Goal: Task Accomplishment & Management: Manage account settings

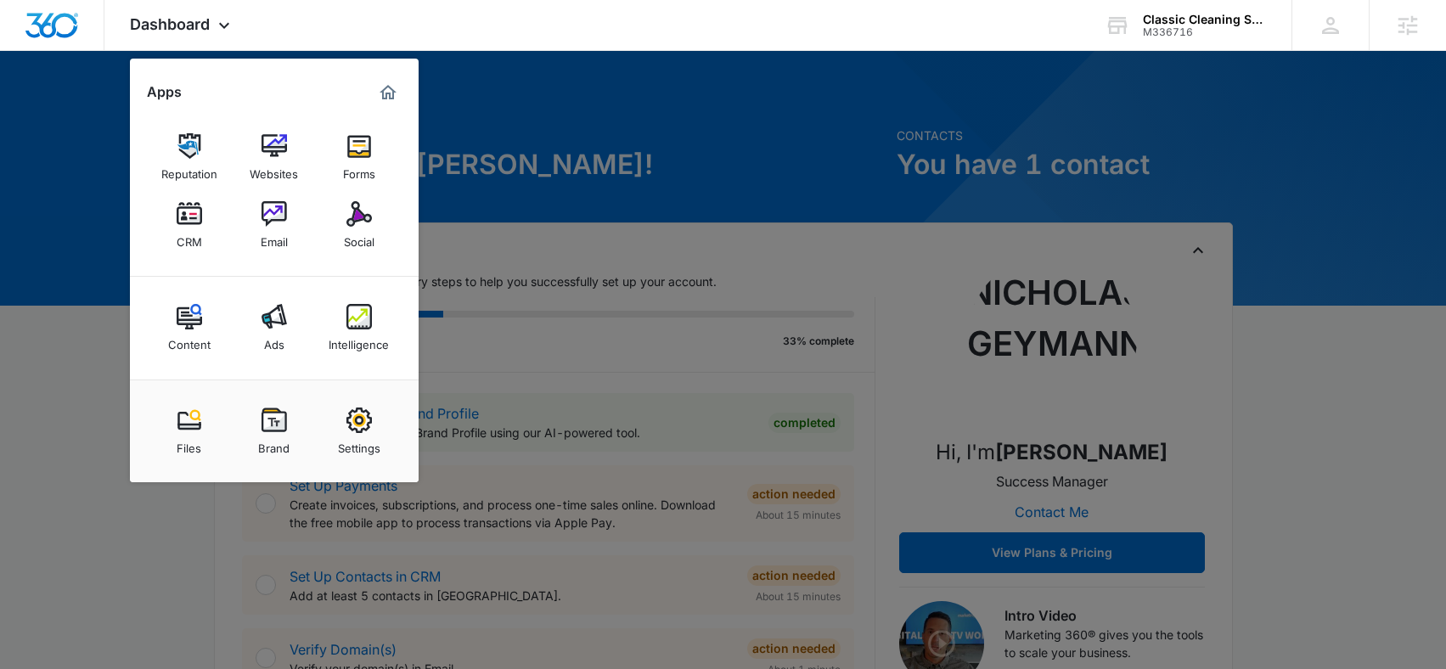
click at [486, 78] on div at bounding box center [723, 334] width 1446 height 669
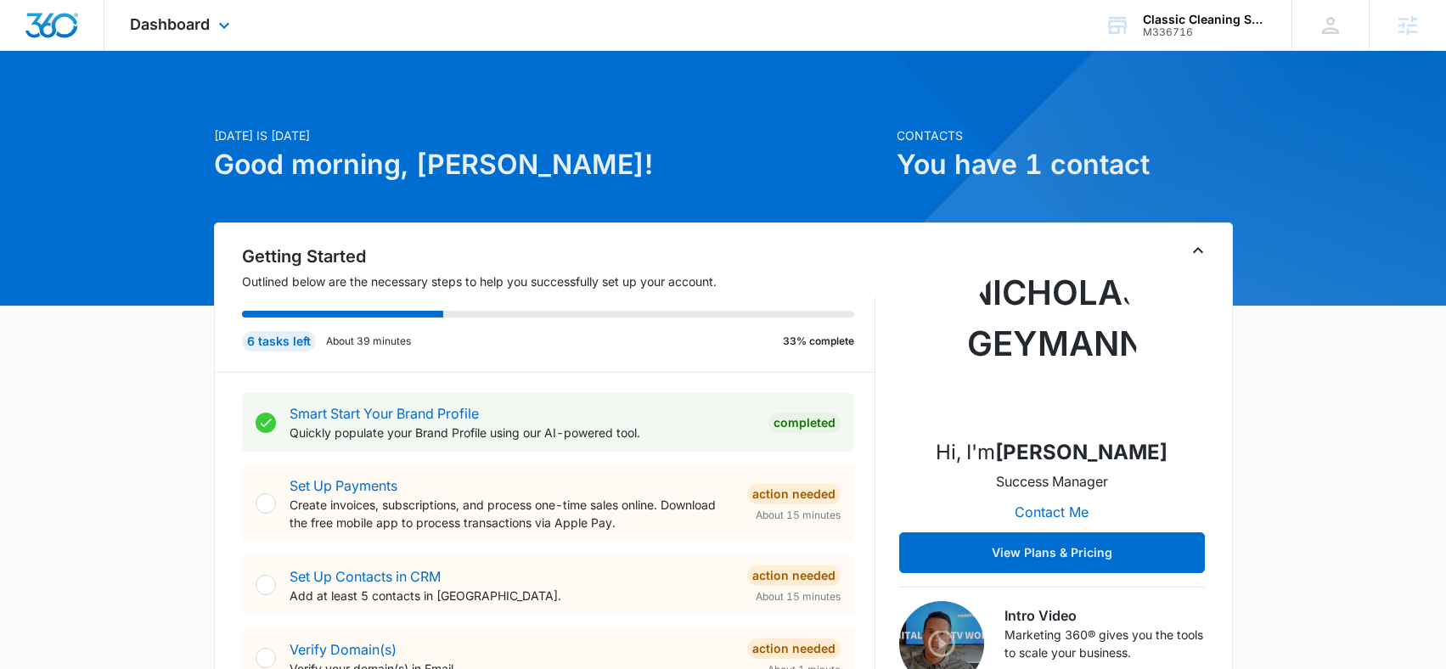
click at [199, 10] on div "Dashboard Apps Reputation Websites Forms CRM Email Social Content Ads Intellige…" at bounding box center [181, 25] width 155 height 50
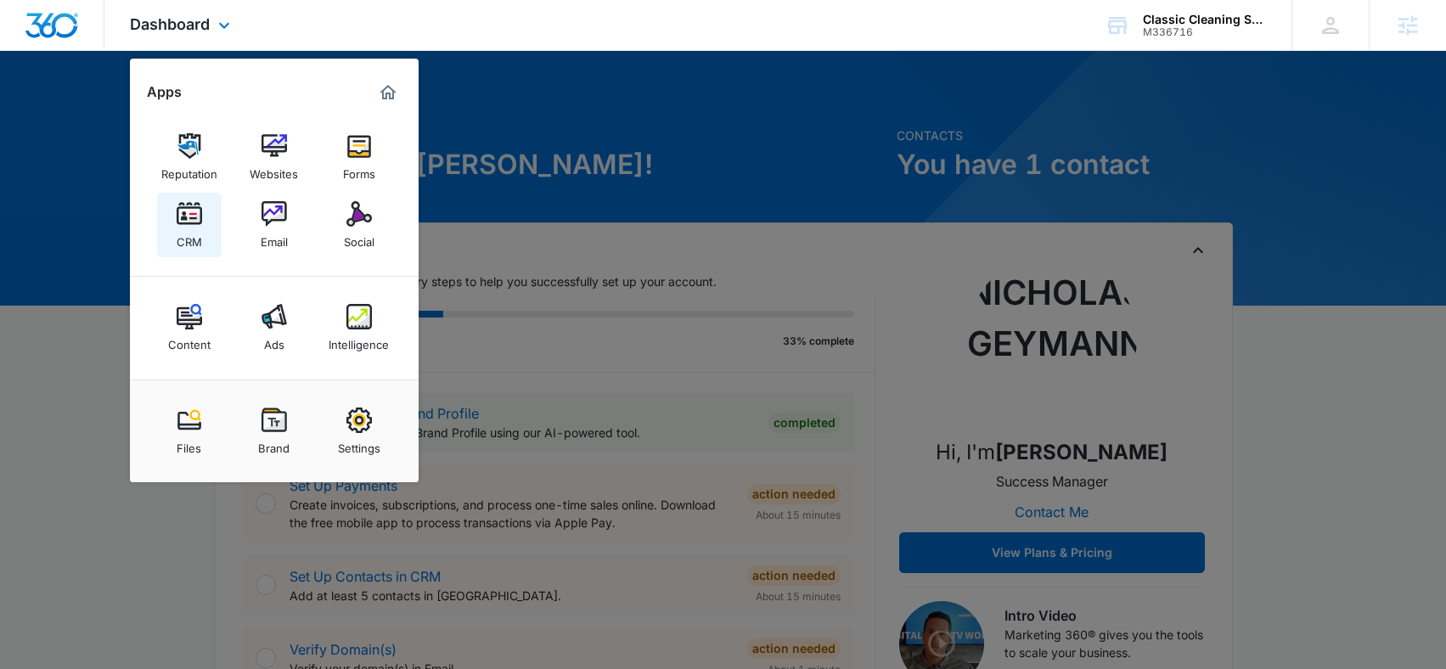
click at [178, 219] on img at bounding box center [189, 213] width 25 height 25
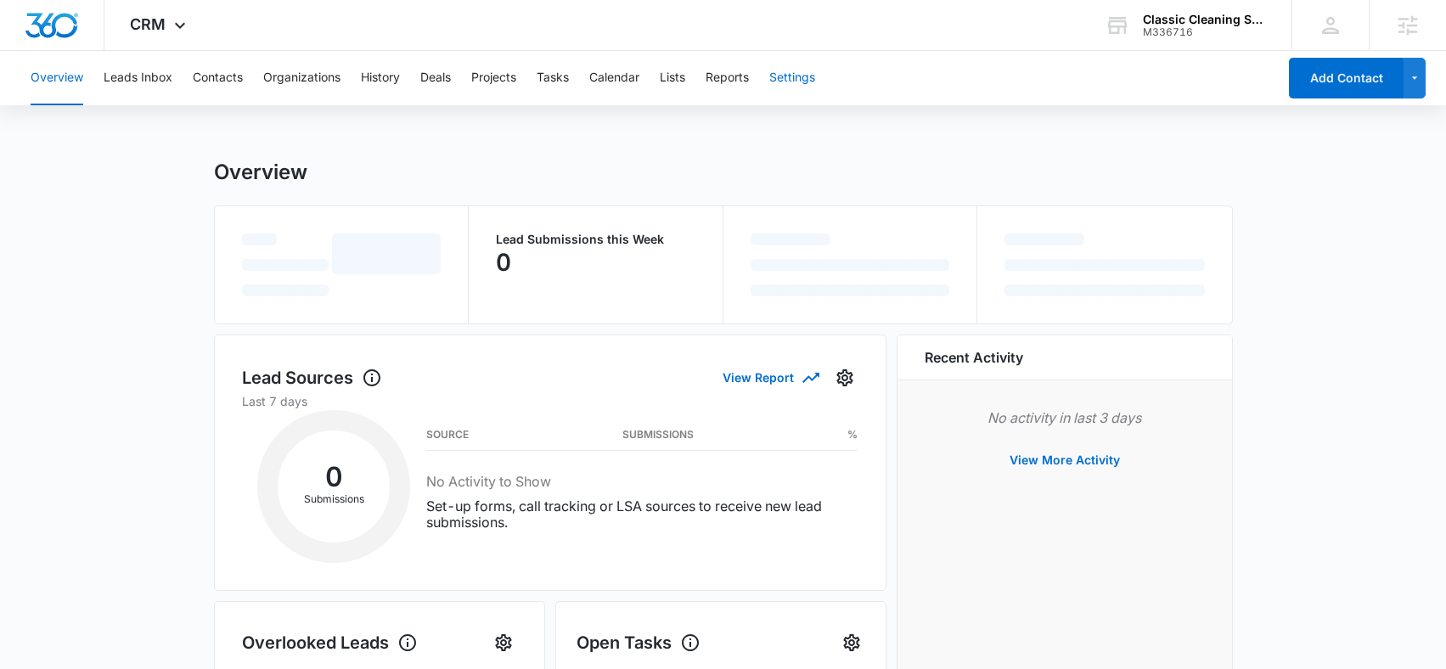
click at [813, 78] on button "Settings" at bounding box center [792, 78] width 46 height 54
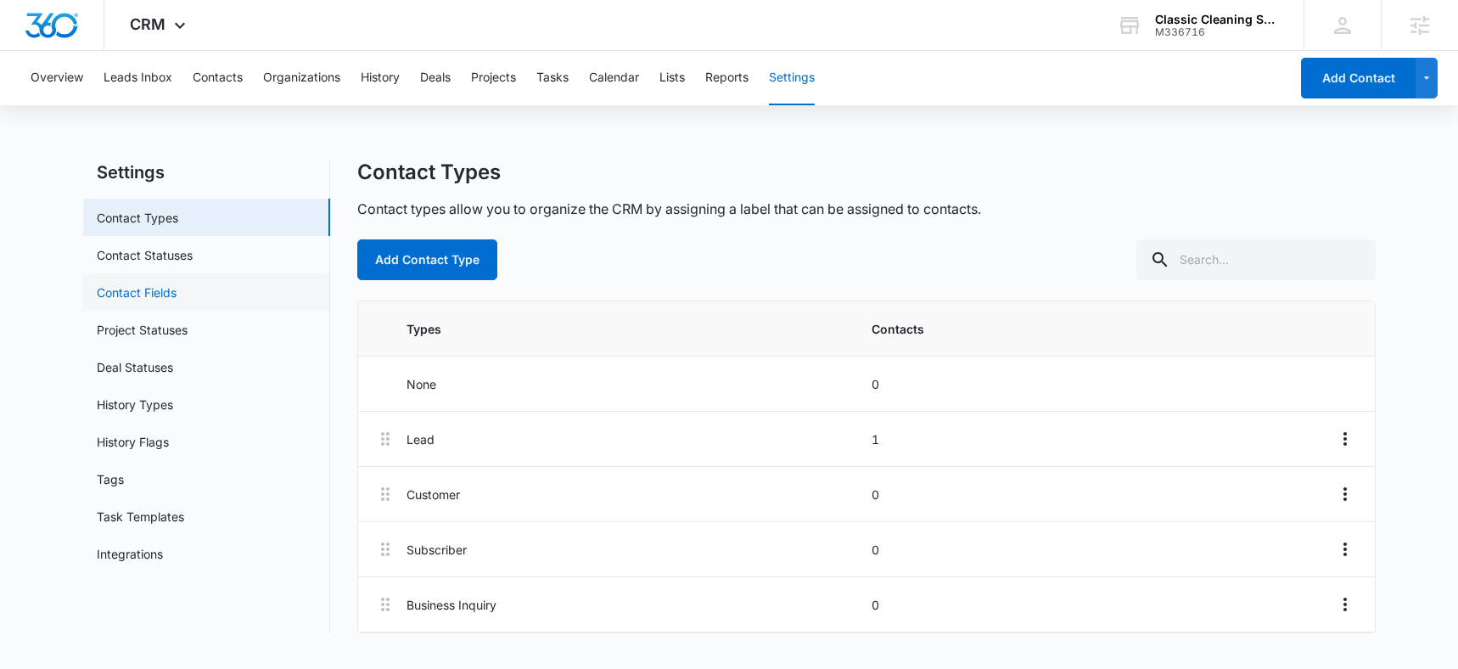
click at [171, 301] on link "Contact Fields" at bounding box center [137, 293] width 80 height 18
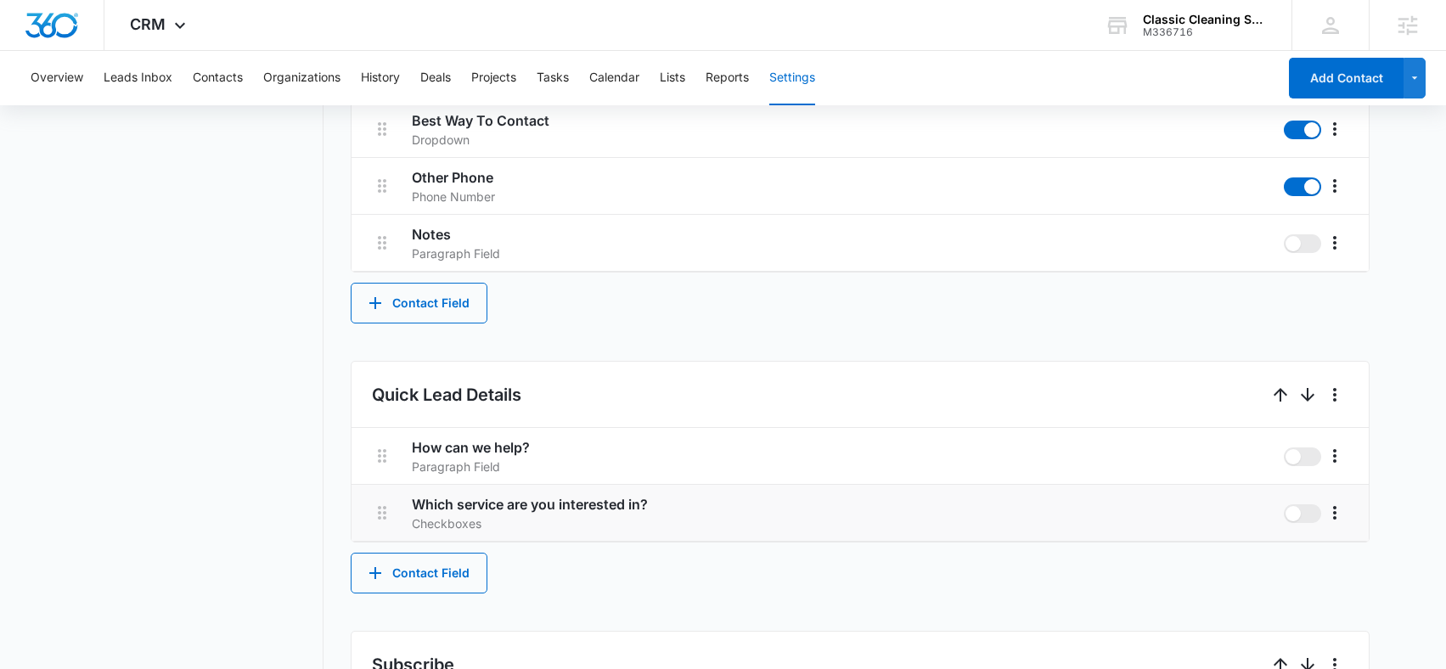
scroll to position [773, 0]
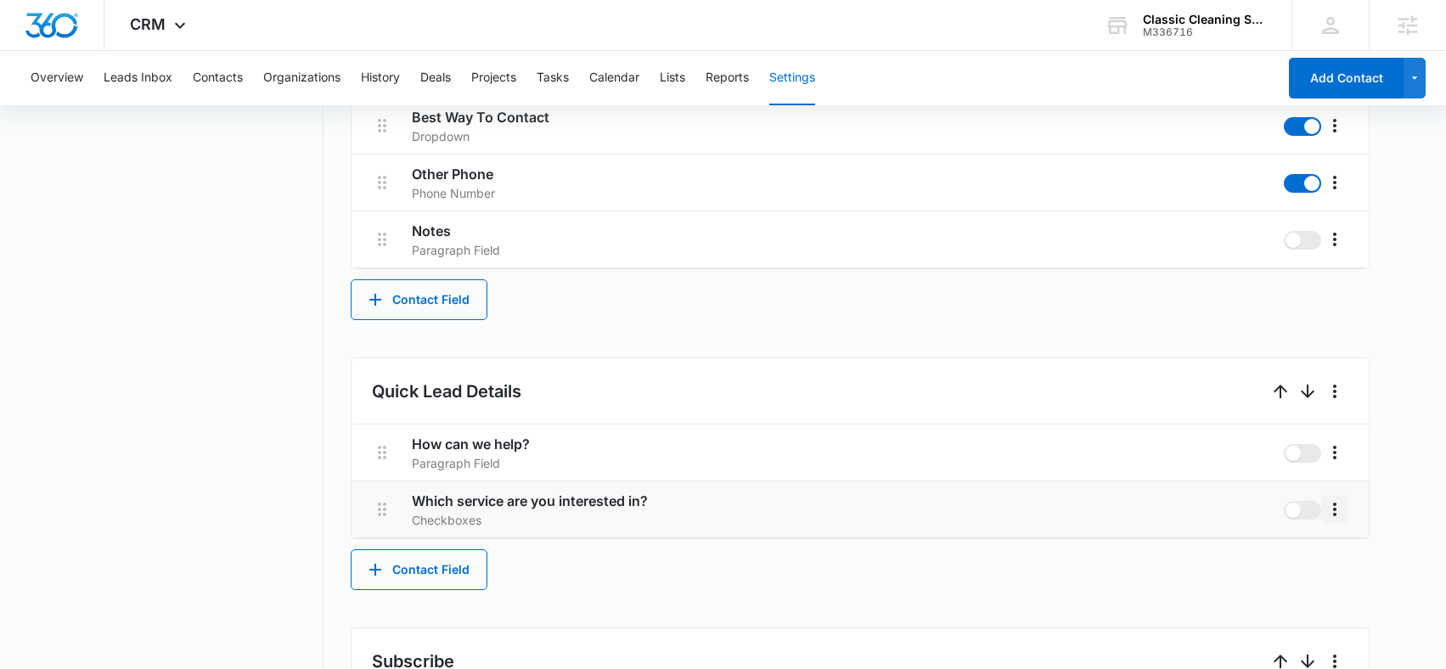
click at [1336, 511] on icon "More" at bounding box center [1334, 509] width 20 height 20
click at [1356, 553] on div "Edit" at bounding box center [1360, 557] width 36 height 12
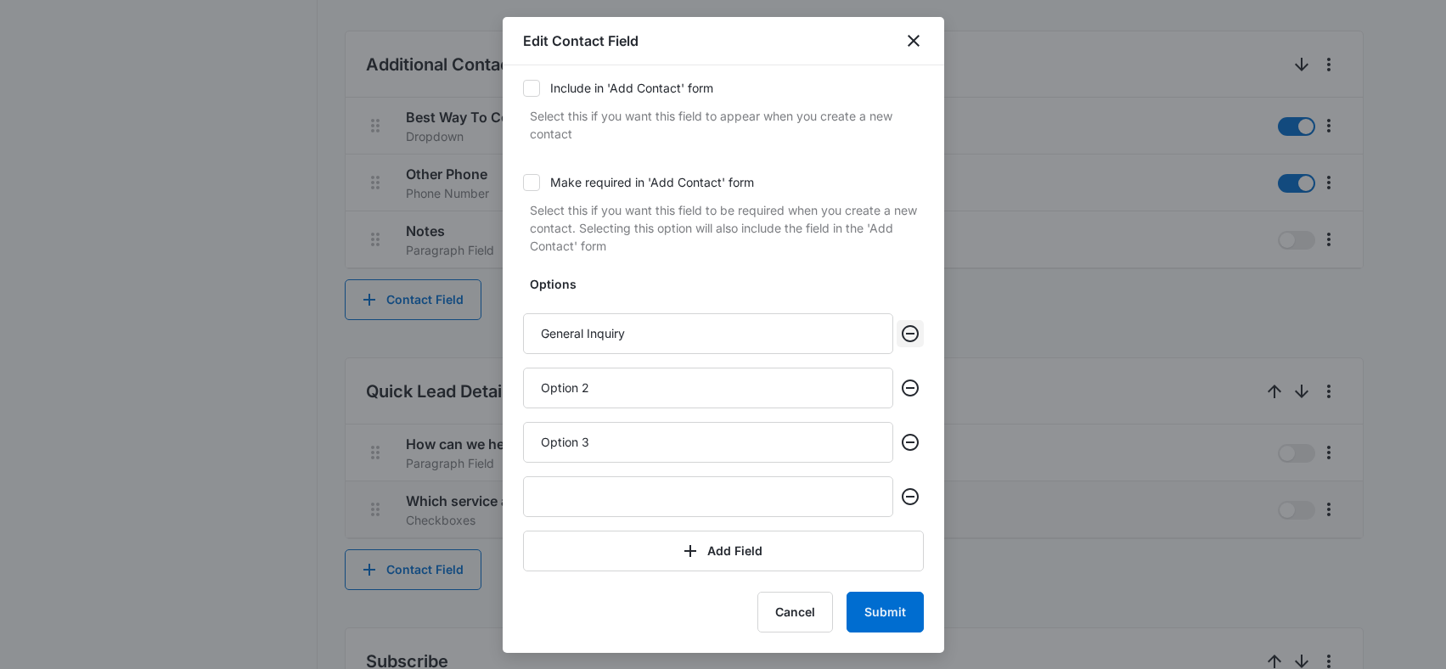
click at [900, 337] on icon "Remove" at bounding box center [910, 333] width 20 height 20
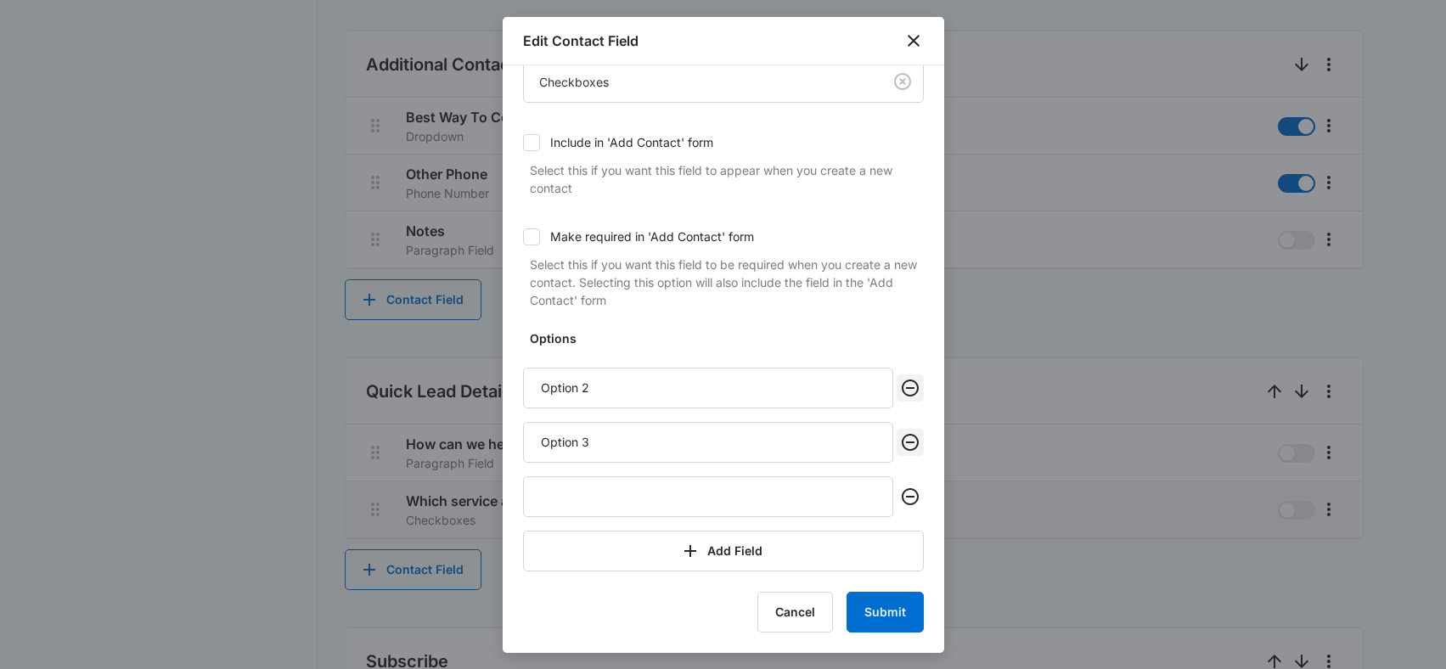
drag, startPoint x: 899, startPoint y: 389, endPoint x: 897, endPoint y: 438, distance: 49.3
click at [900, 390] on icon "Remove" at bounding box center [910, 388] width 20 height 20
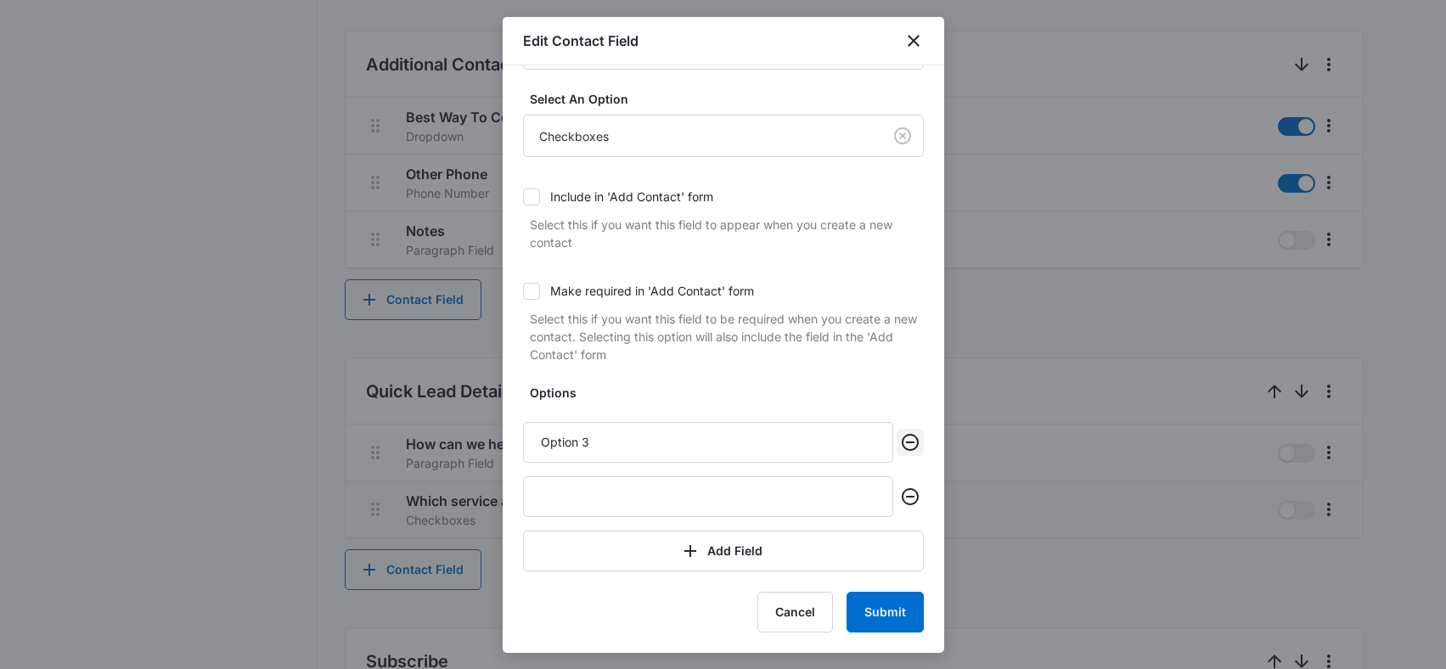
click at [900, 440] on icon "Remove" at bounding box center [910, 442] width 20 height 20
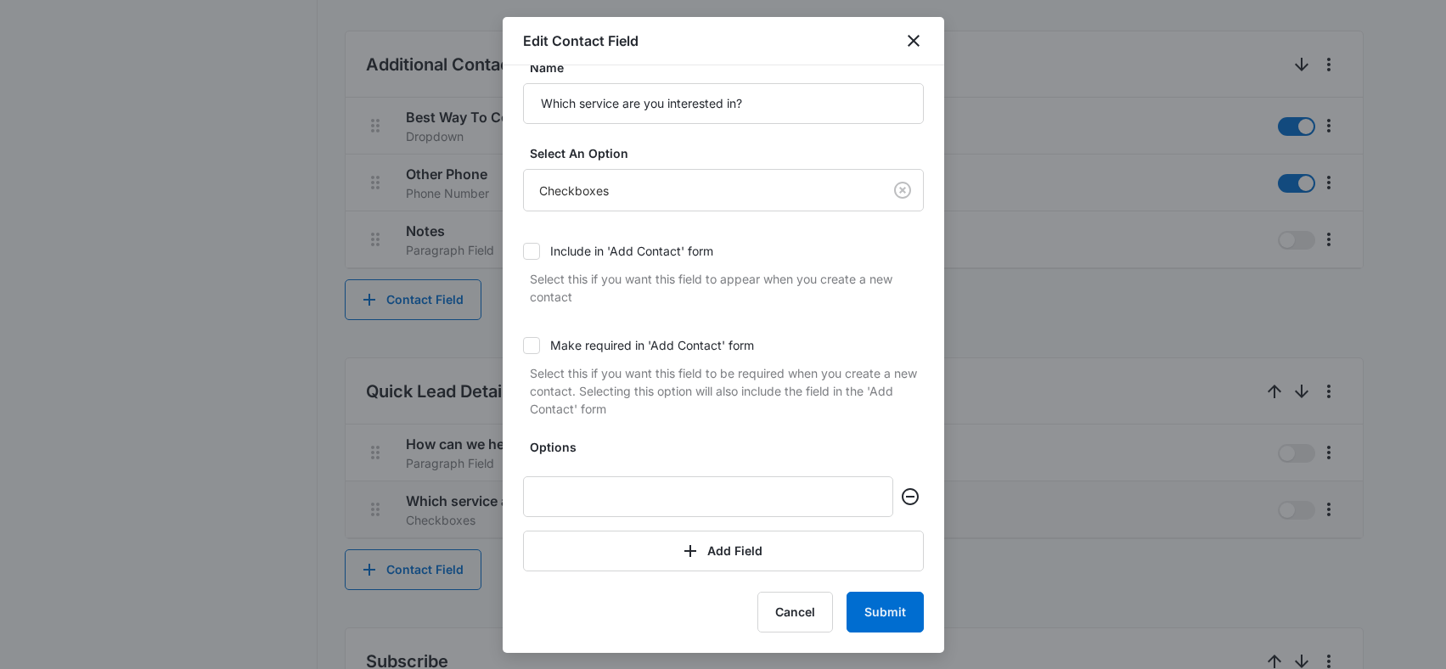
scroll to position [27, 0]
click at [895, 481] on div at bounding box center [723, 496] width 401 height 41
click at [900, 491] on icon "Remove" at bounding box center [910, 496] width 20 height 20
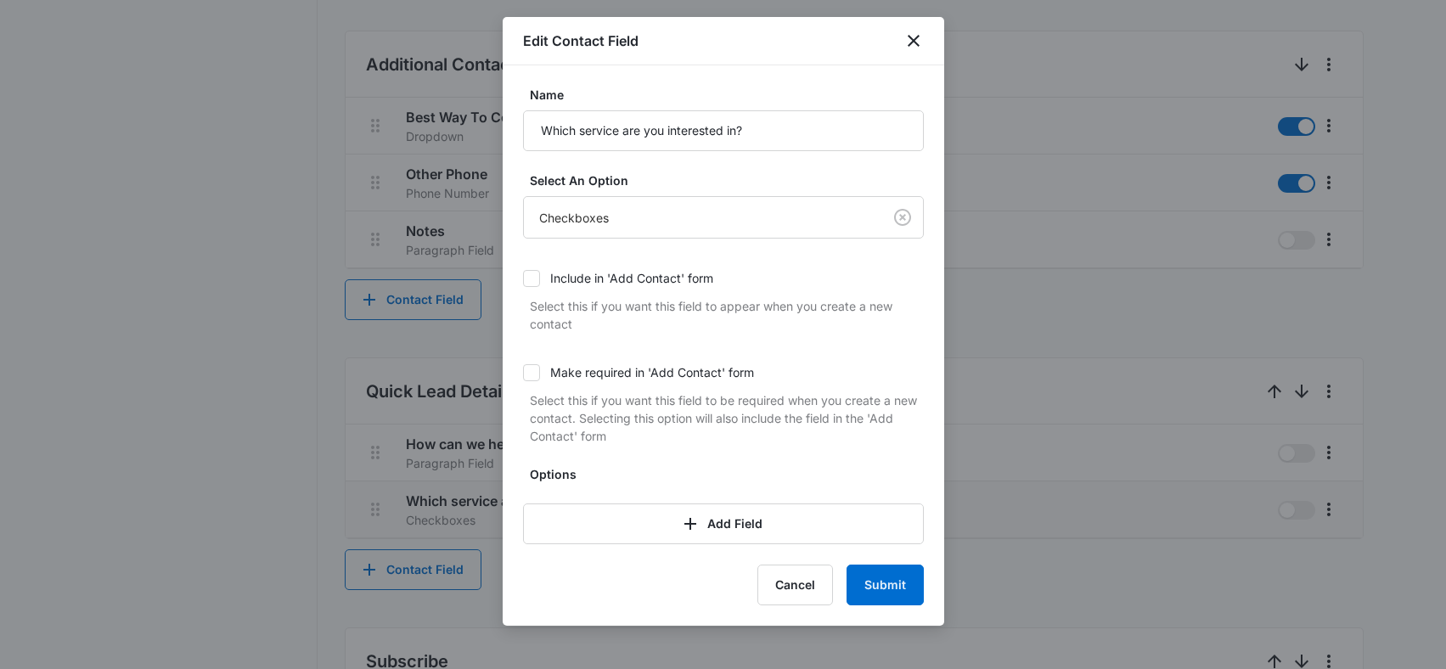
scroll to position [0, 0]
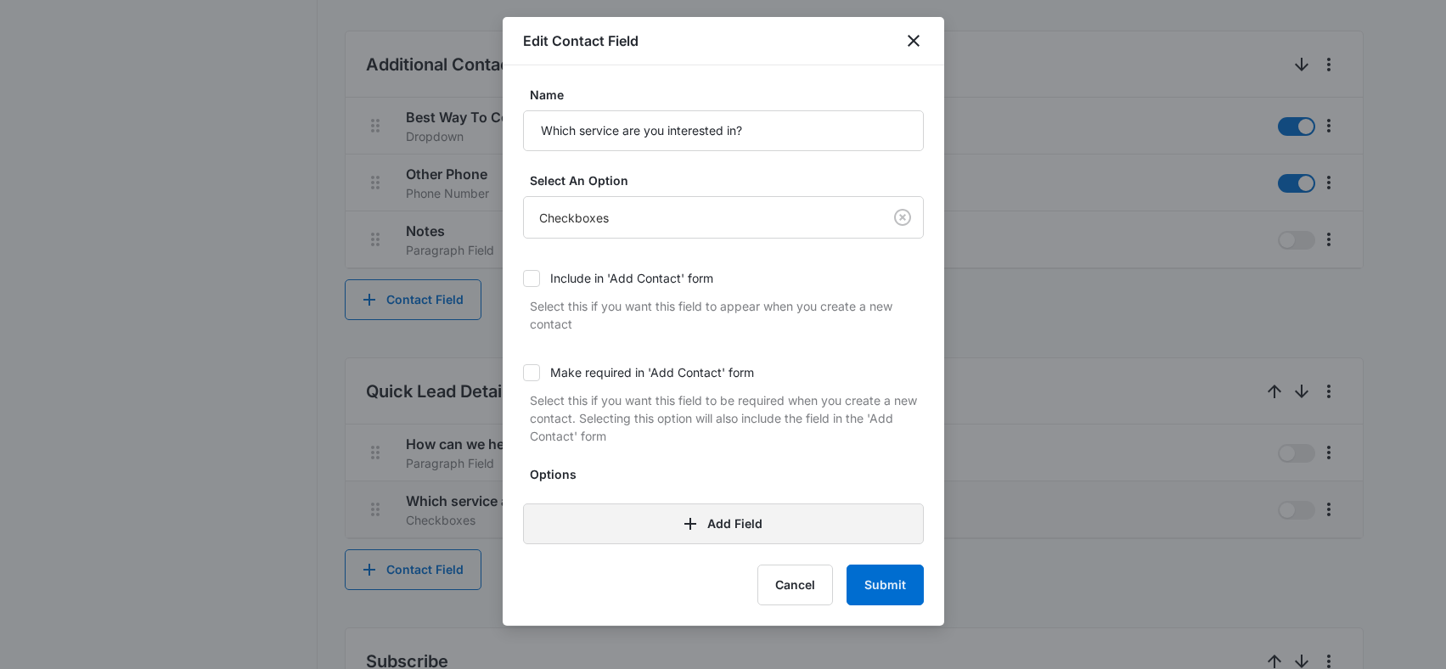
drag, startPoint x: 711, startPoint y: 531, endPoint x: 668, endPoint y: 486, distance: 61.8
click at [711, 531] on button "Add Field" at bounding box center [723, 523] width 401 height 41
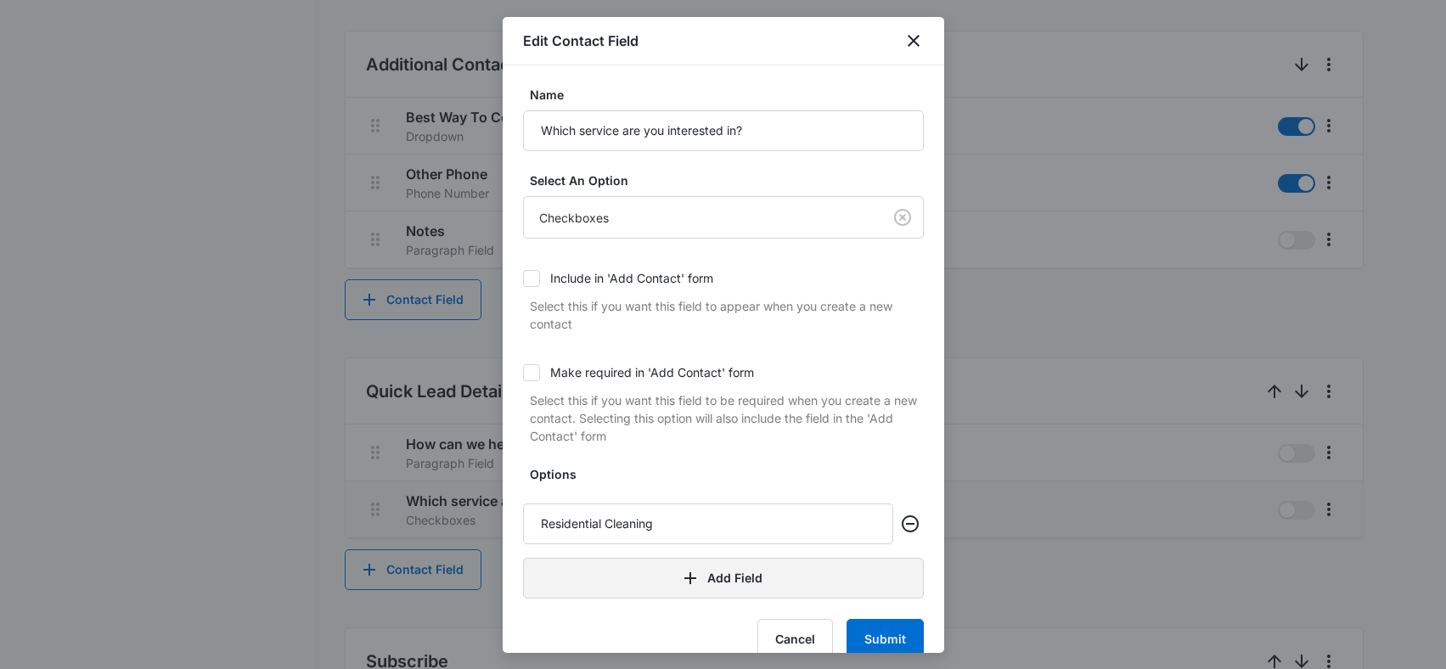
type input "Residential Cleaning"
click at [715, 581] on button "Add Field" at bounding box center [723, 578] width 401 height 41
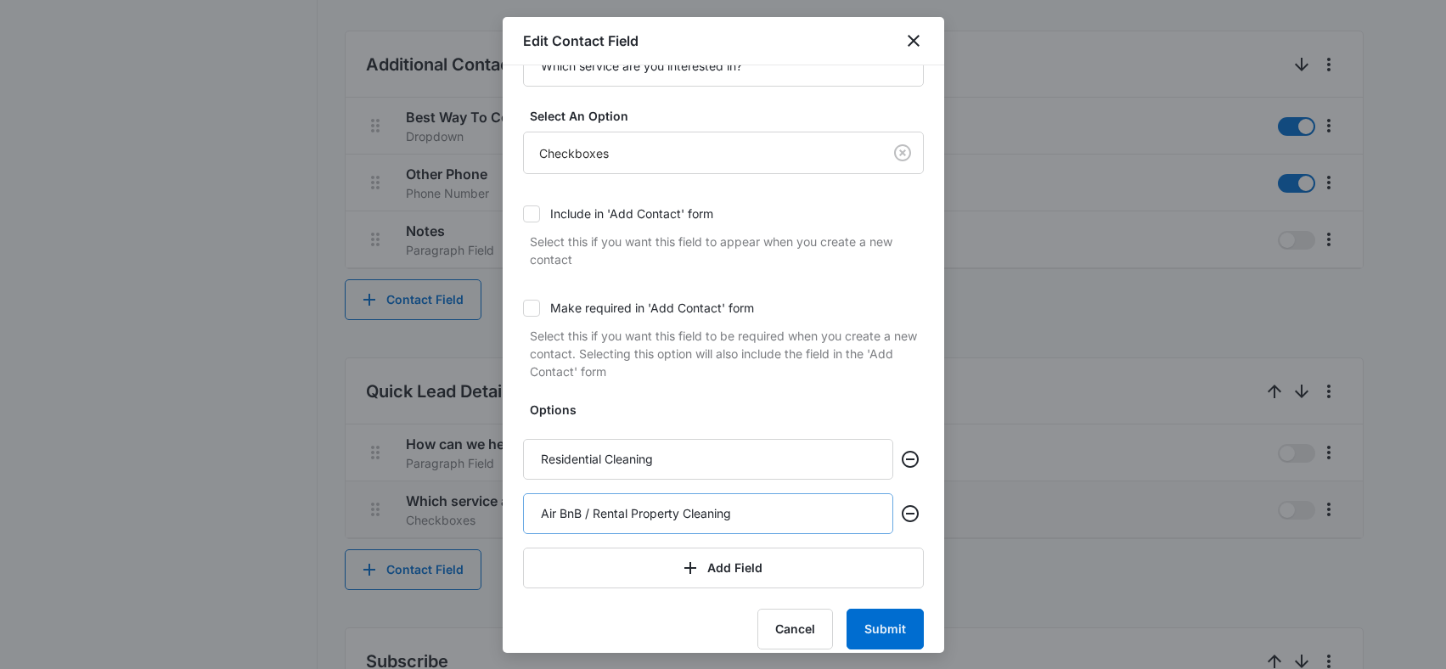
scroll to position [78, 0]
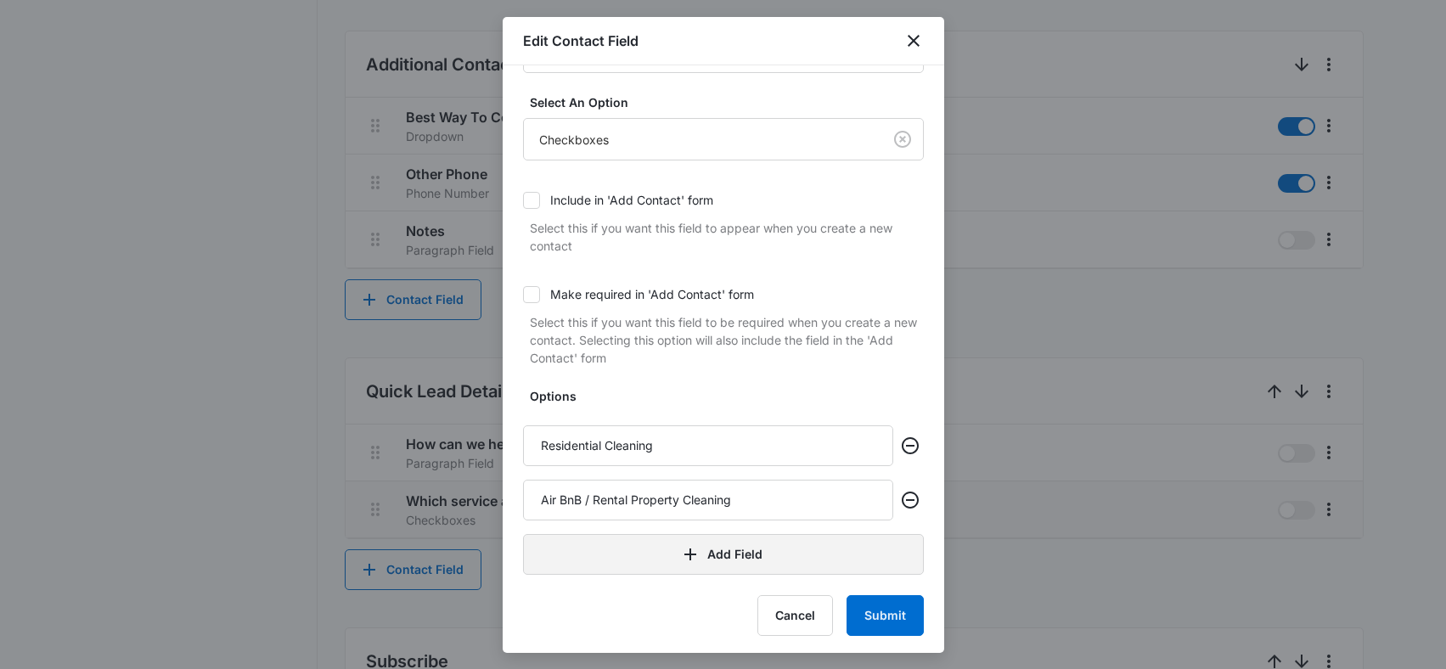
type input "Air BnB / Rental Property Cleaning"
click at [698, 564] on button "Add Field" at bounding box center [723, 554] width 401 height 41
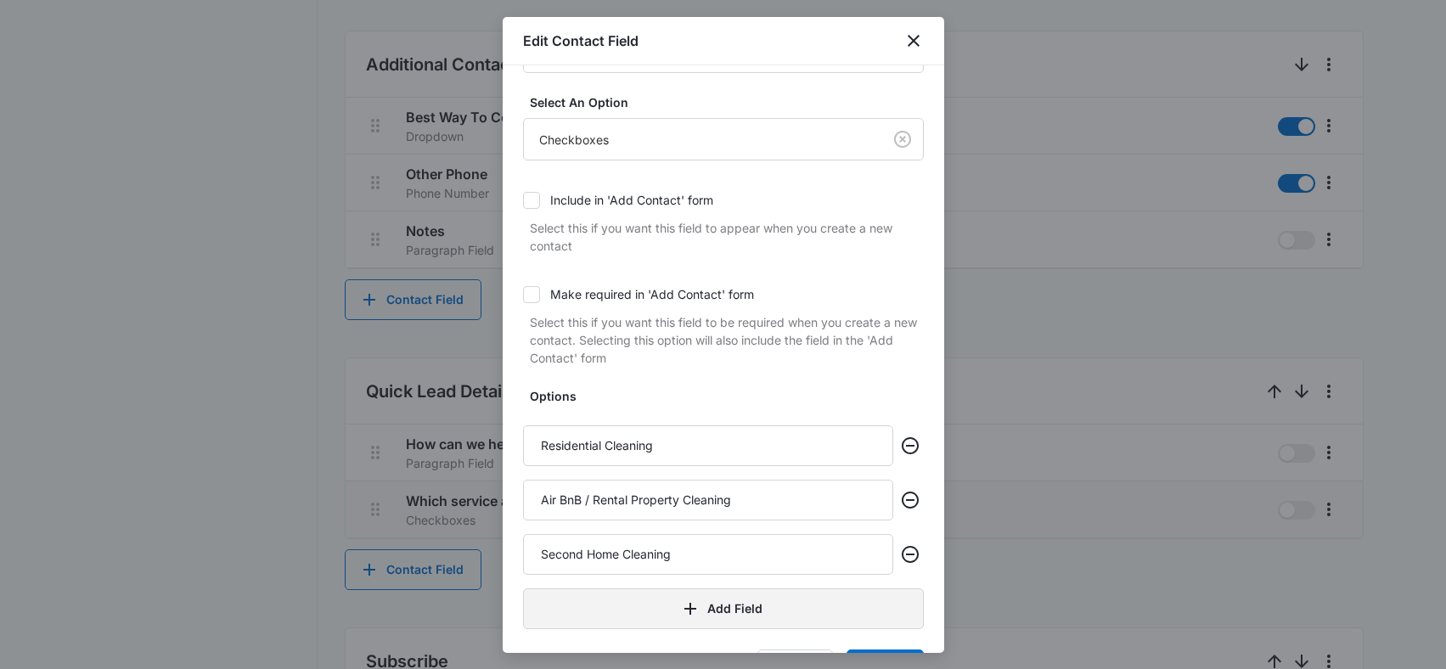
type input "Second Home Cleaning"
click at [710, 601] on button "Add Field" at bounding box center [723, 608] width 401 height 41
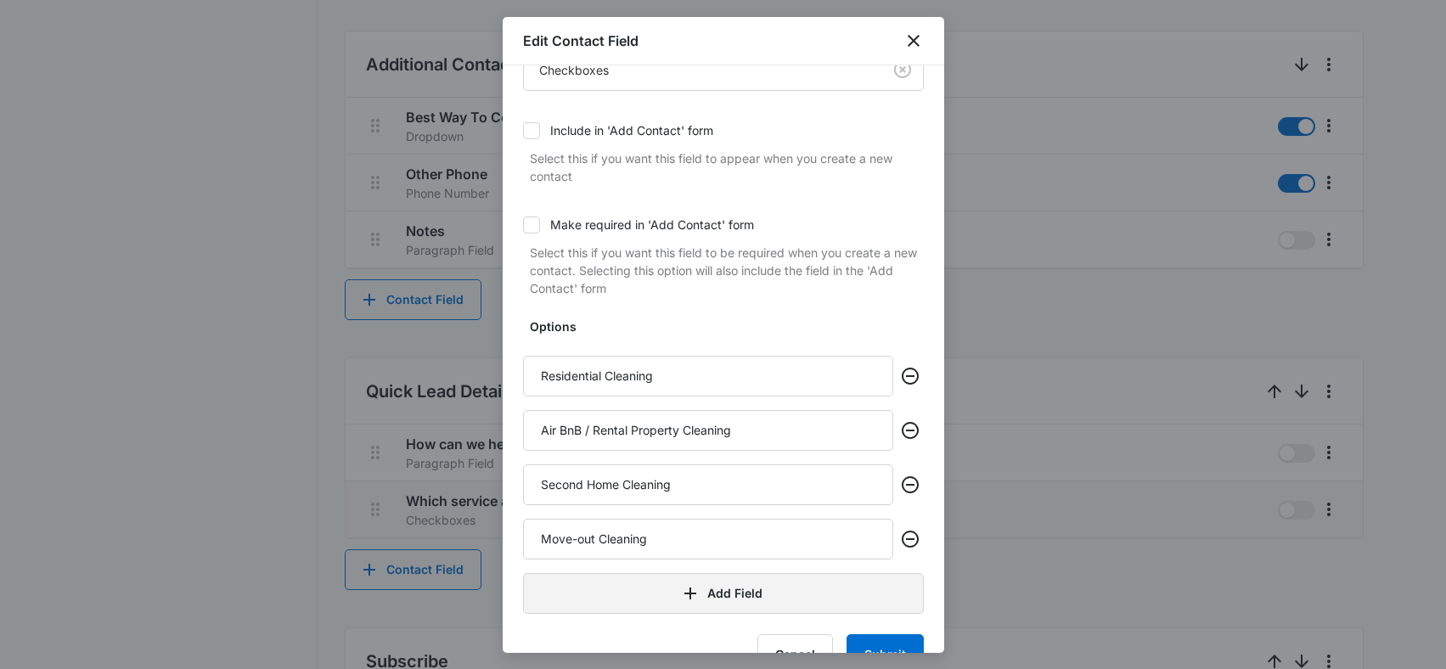
scroll to position [190, 0]
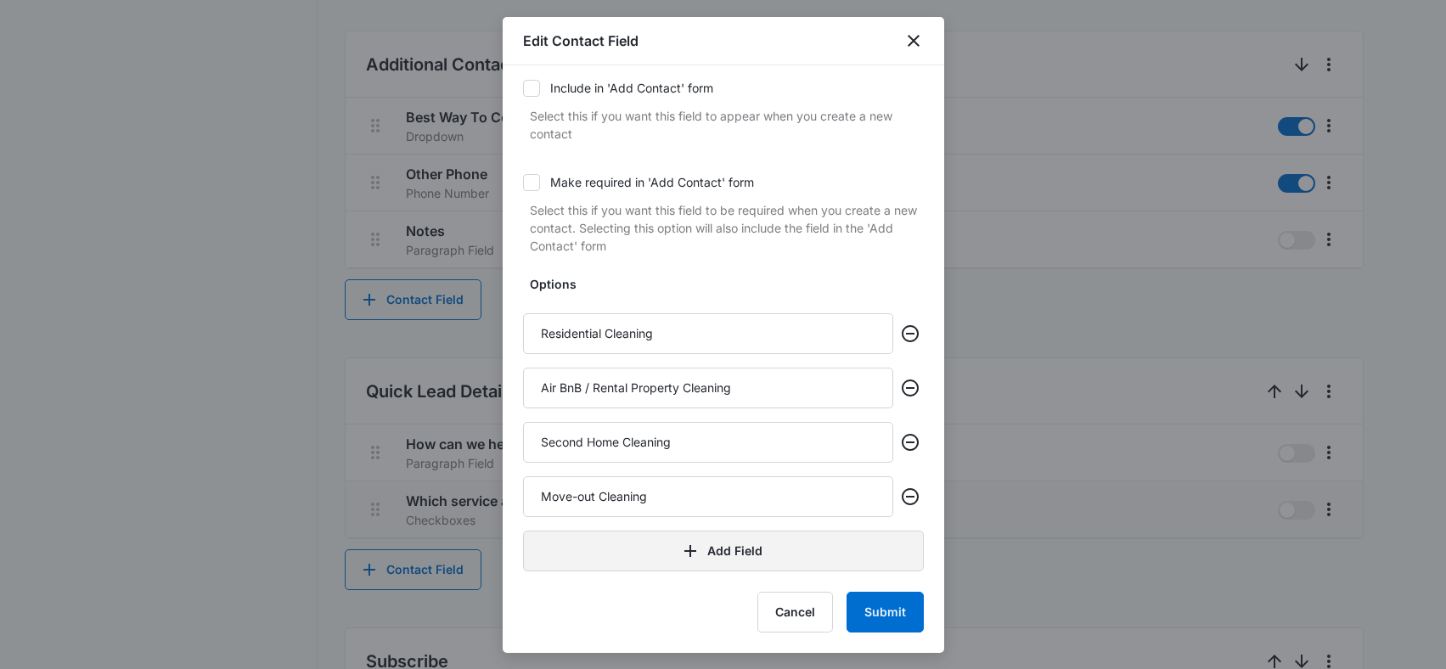
type input "Move-out Cleaning"
click at [688, 556] on icon "button" at bounding box center [690, 551] width 20 height 20
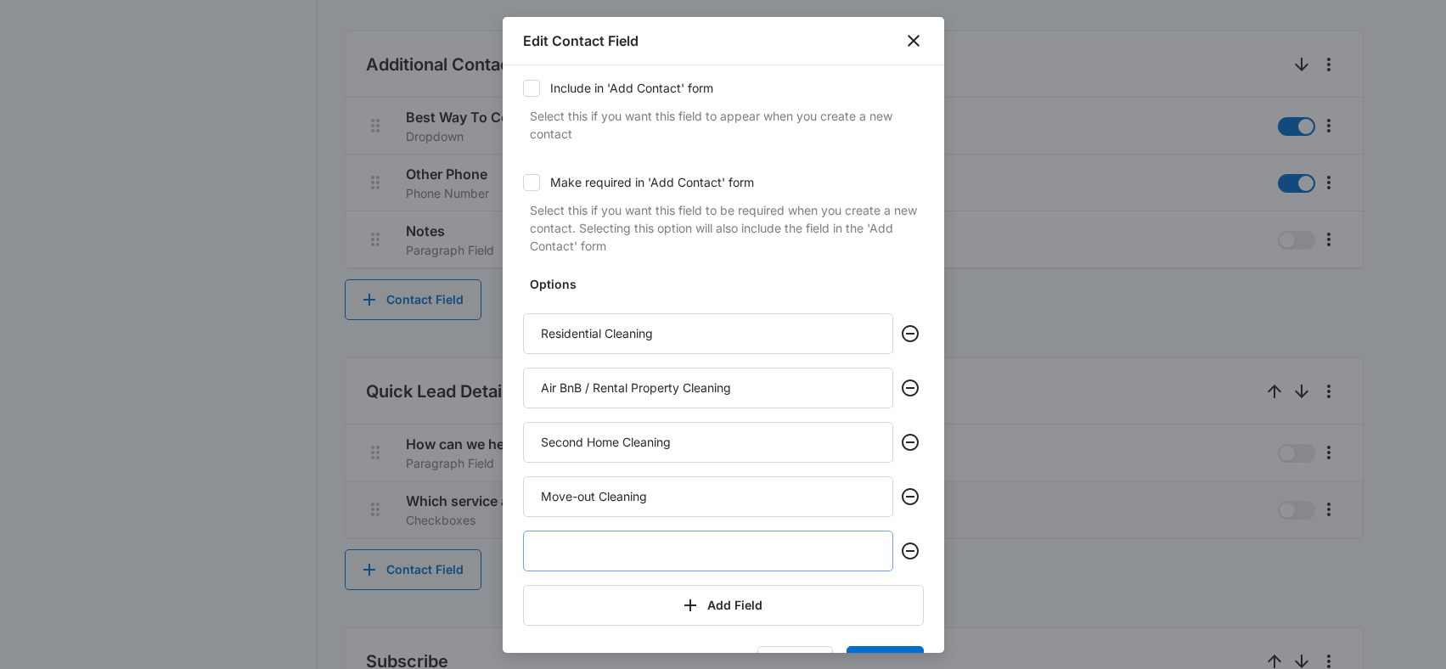
click at [666, 534] on input "text" at bounding box center [708, 551] width 370 height 41
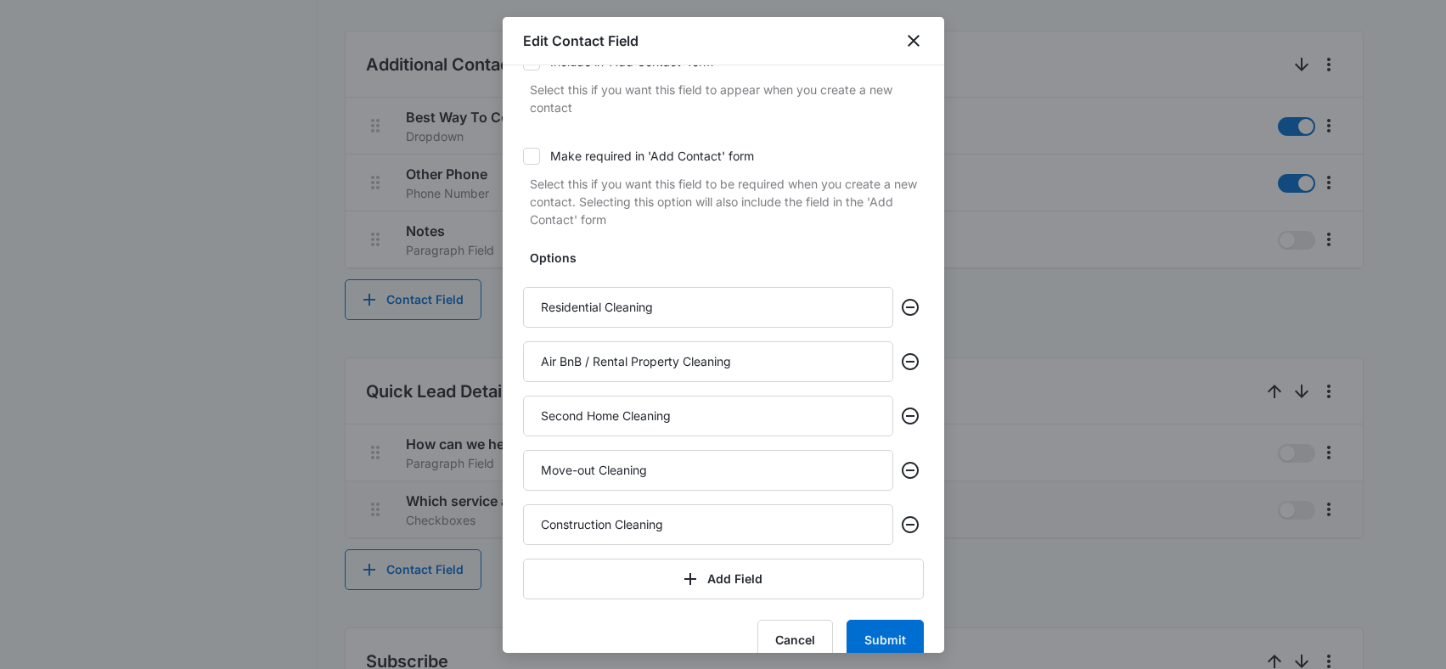
scroll to position [244, 0]
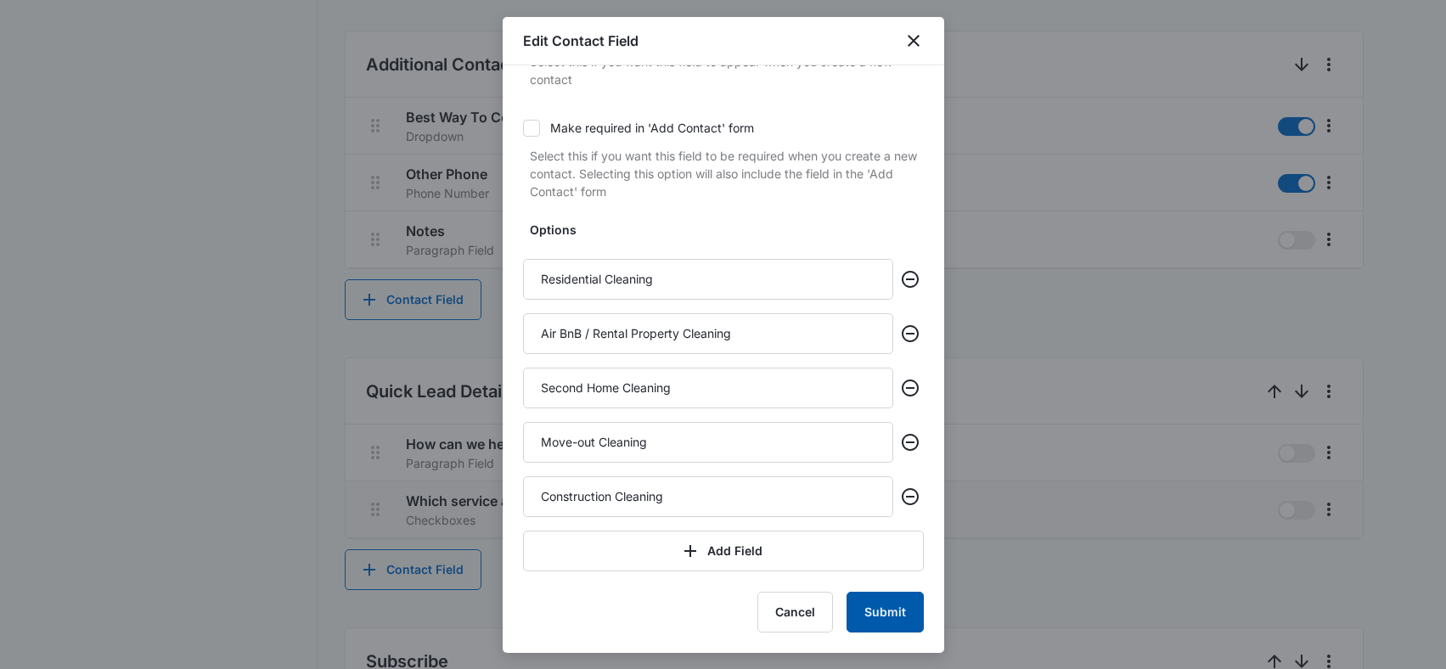
type input "Construction Cleaning"
click at [867, 617] on button "Submit" at bounding box center [884, 612] width 77 height 41
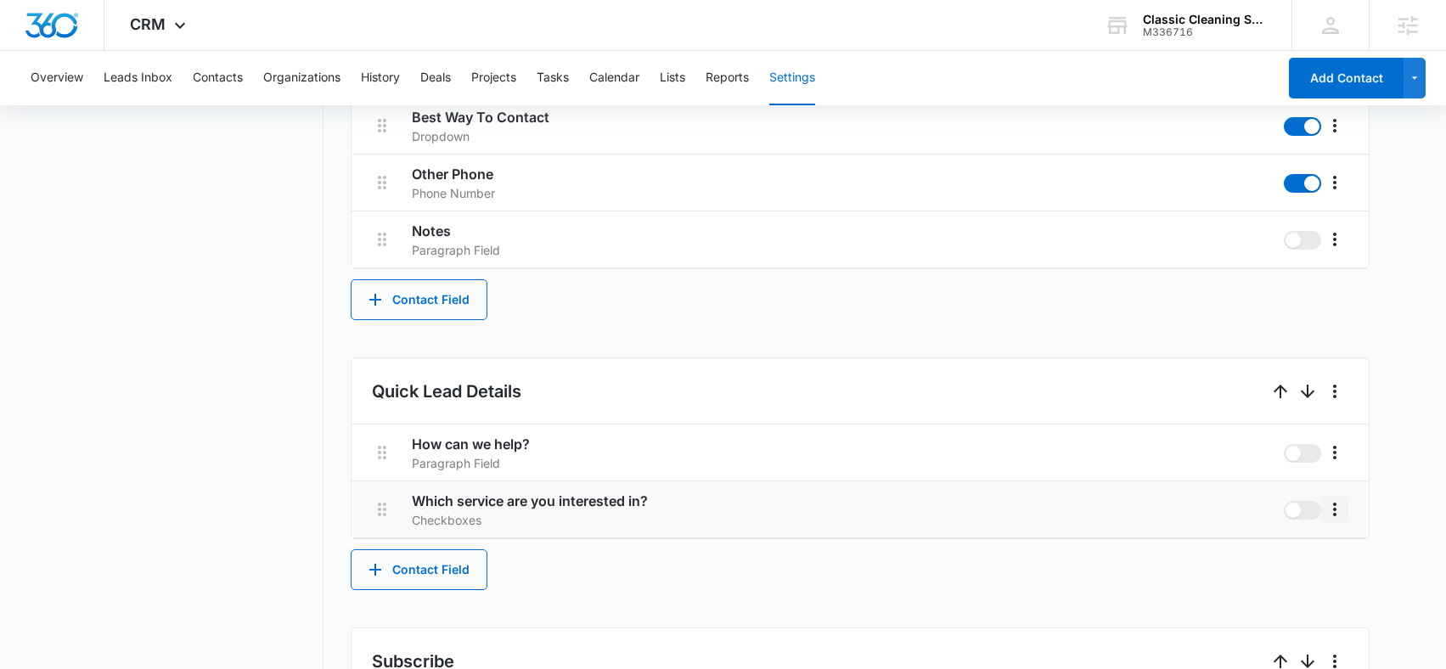
click at [1335, 507] on icon "More" at bounding box center [1334, 509] width 20 height 20
click at [1354, 552] on div "Edit" at bounding box center [1360, 557] width 36 height 12
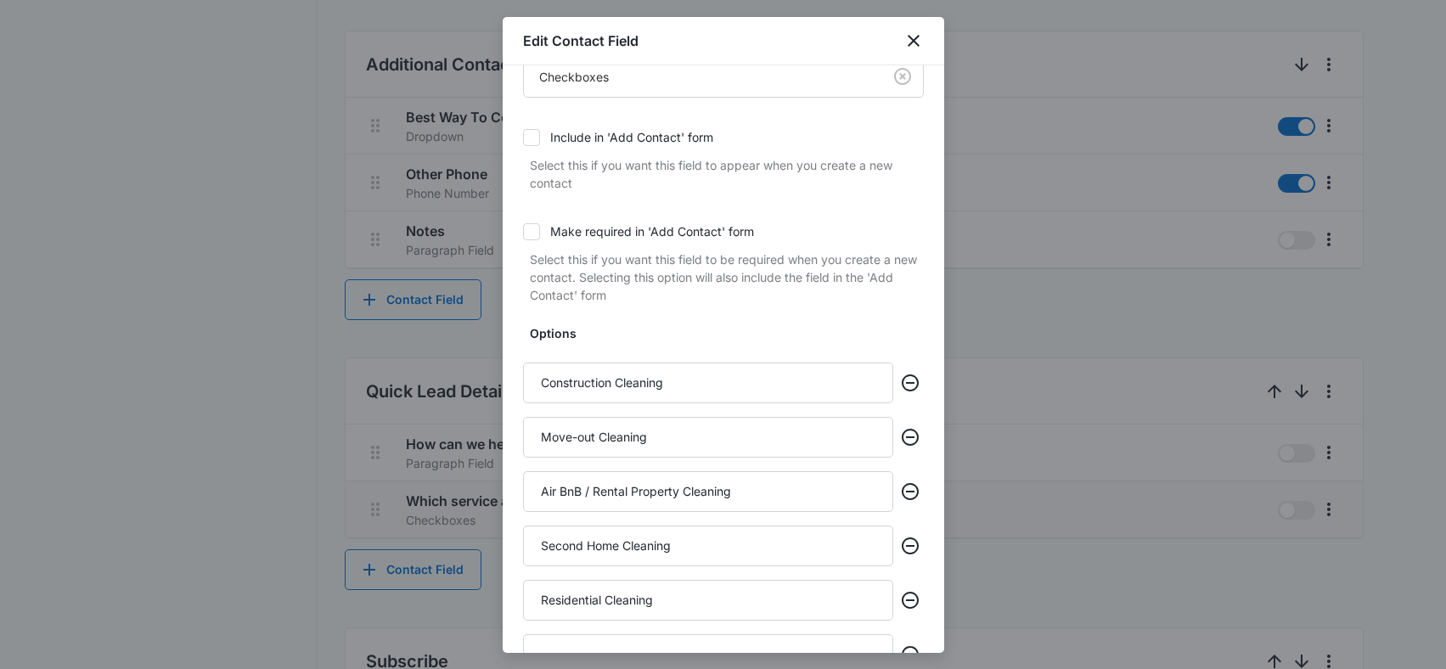
scroll to position [149, 0]
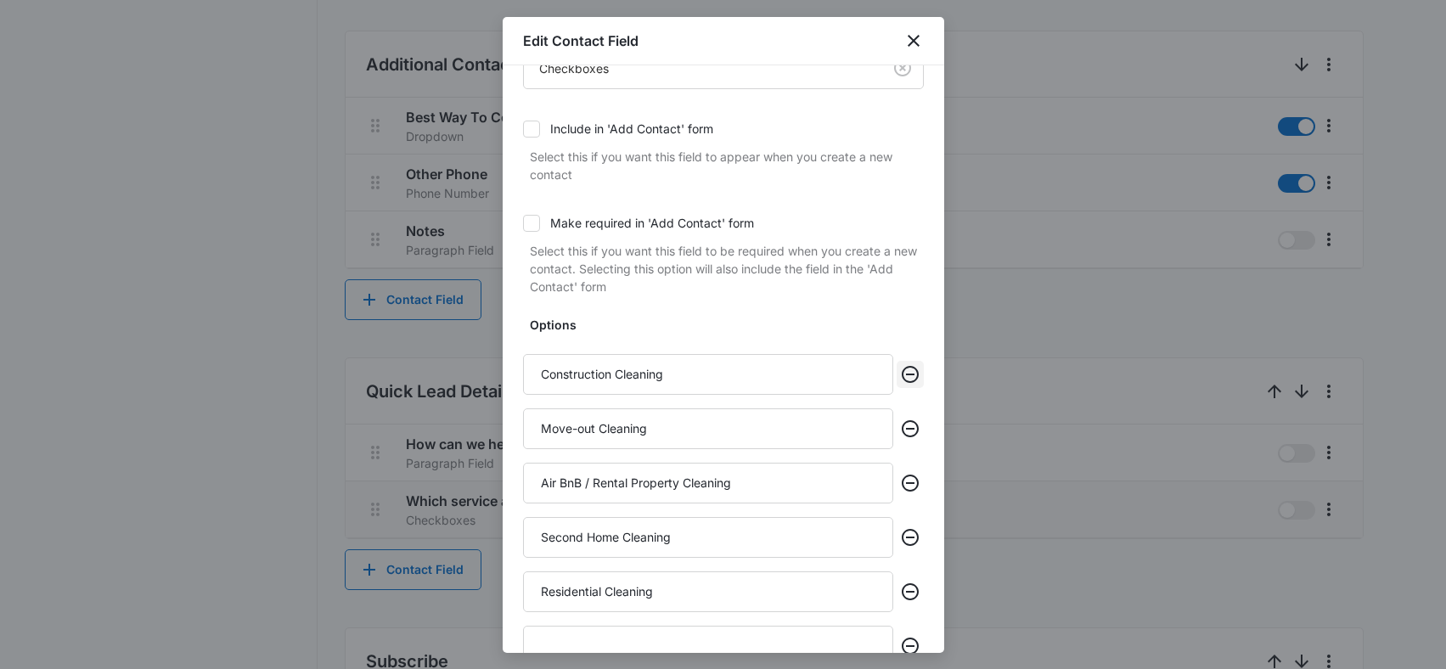
click at [902, 378] on icon "Remove" at bounding box center [910, 374] width 20 height 20
click at [901, 373] on icon "Remove" at bounding box center [909, 374] width 17 height 17
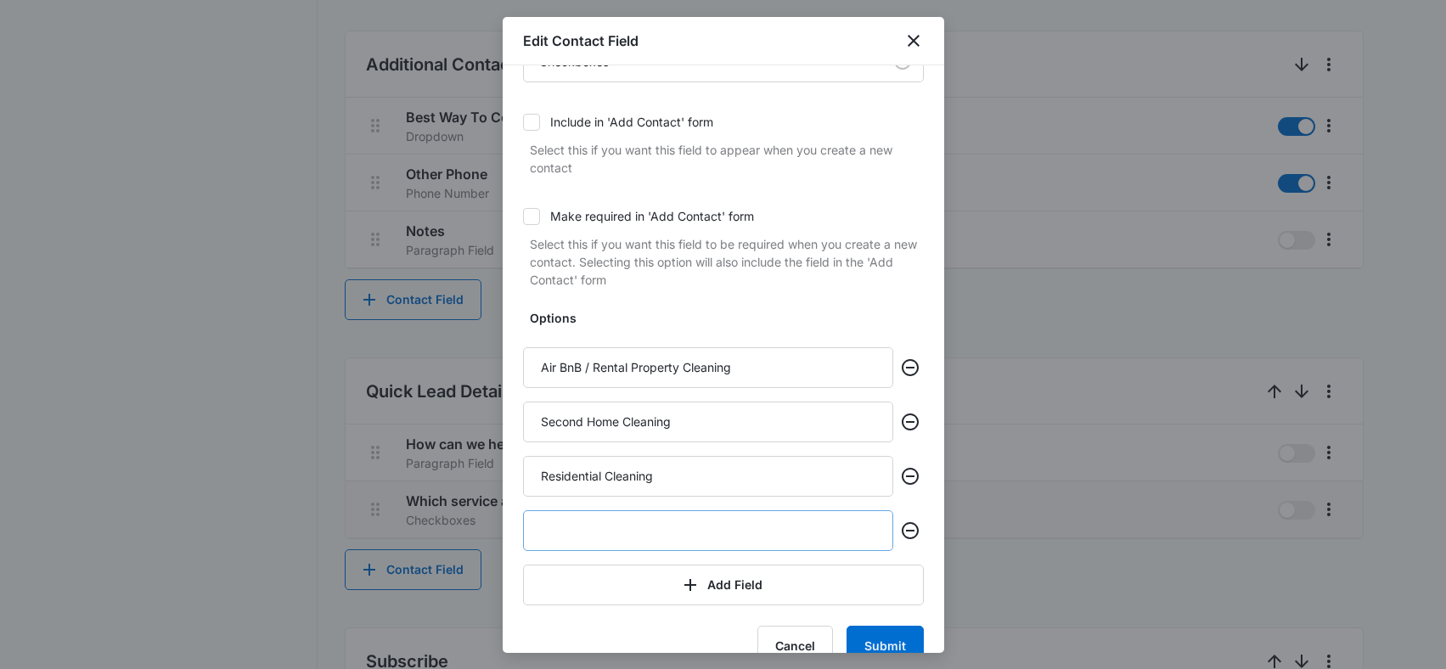
scroll to position [167, 0]
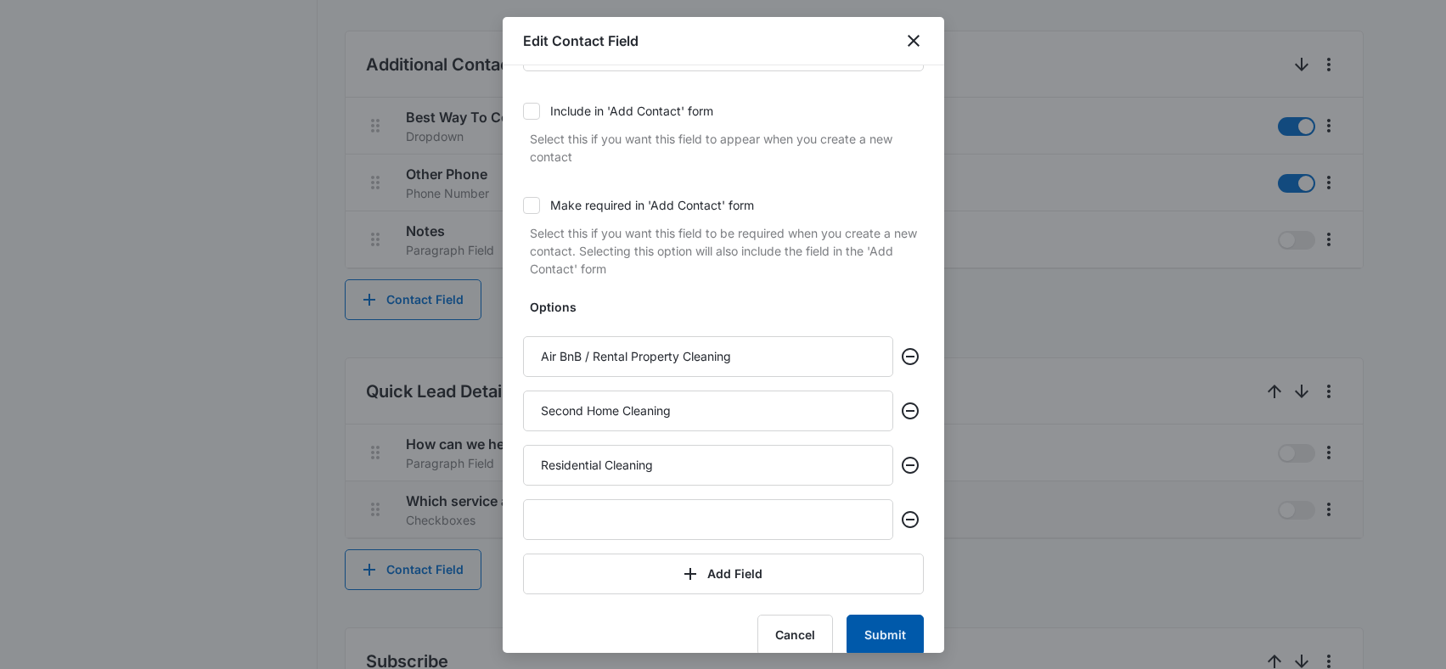
click at [883, 637] on button "Submit" at bounding box center [884, 635] width 77 height 41
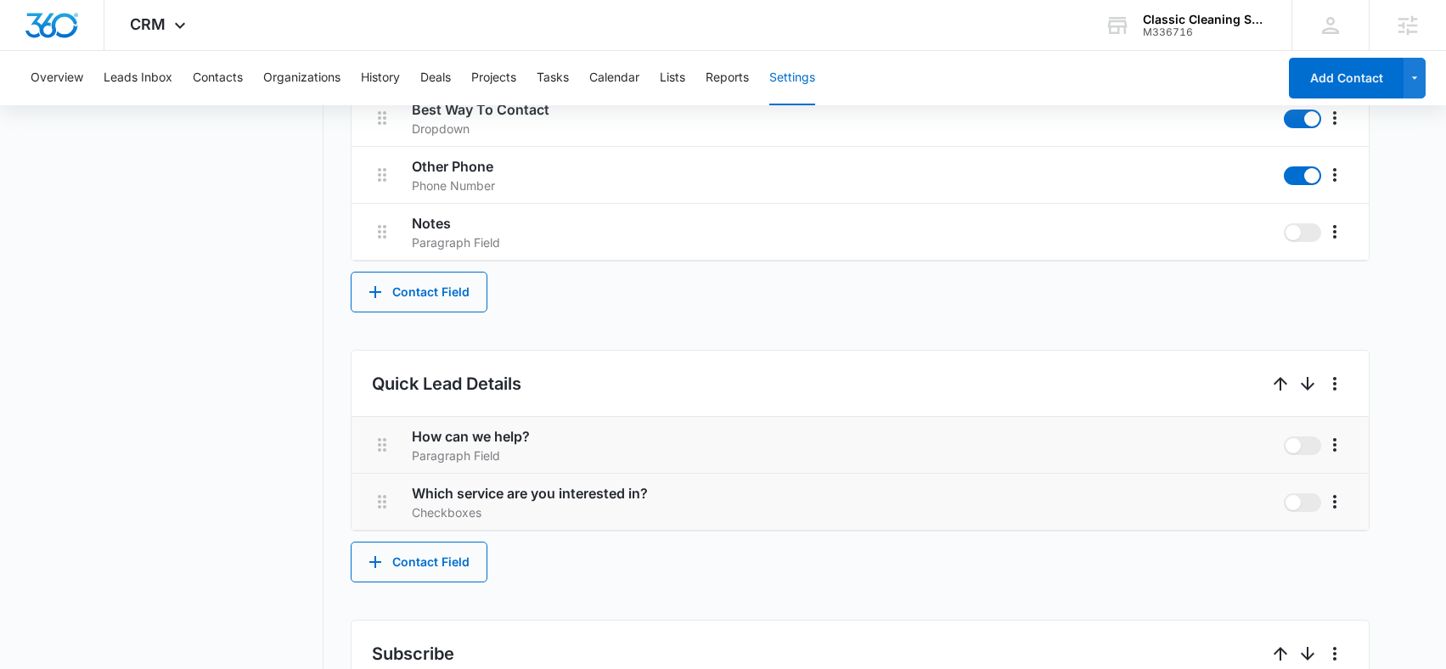
scroll to position [782, 0]
click at [1340, 497] on icon "More" at bounding box center [1334, 501] width 20 height 20
click at [1358, 552] on div "Edit" at bounding box center [1360, 548] width 36 height 12
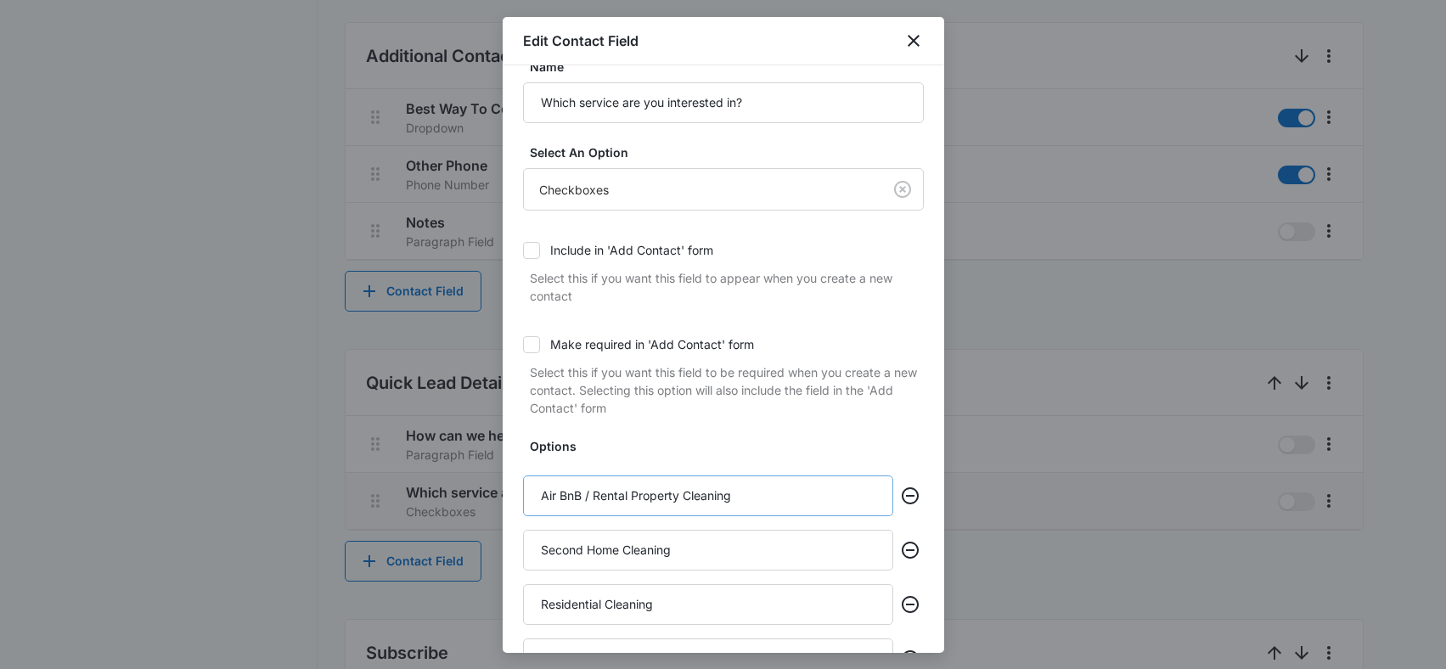
scroll to position [190, 0]
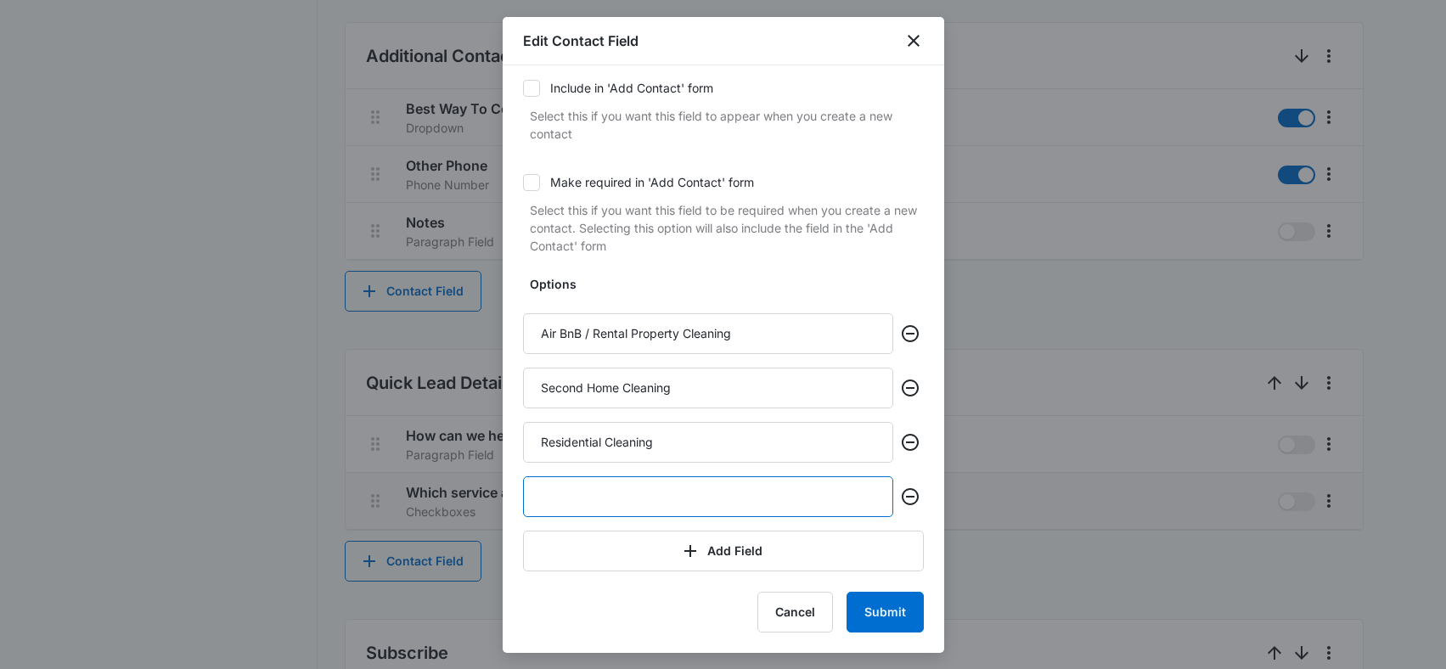
click at [636, 497] on input "text" at bounding box center [708, 496] width 370 height 41
type input "Post-Construction Cleaning"
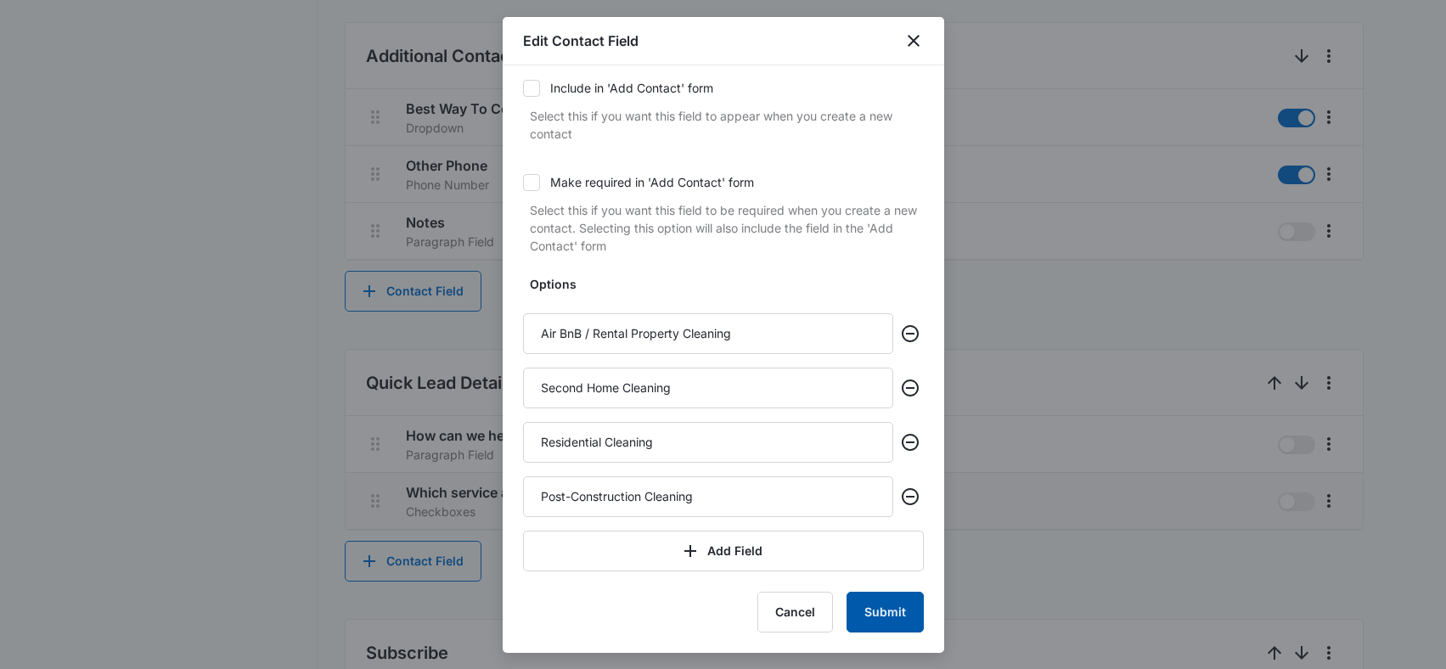
click at [899, 619] on button "Submit" at bounding box center [884, 612] width 77 height 41
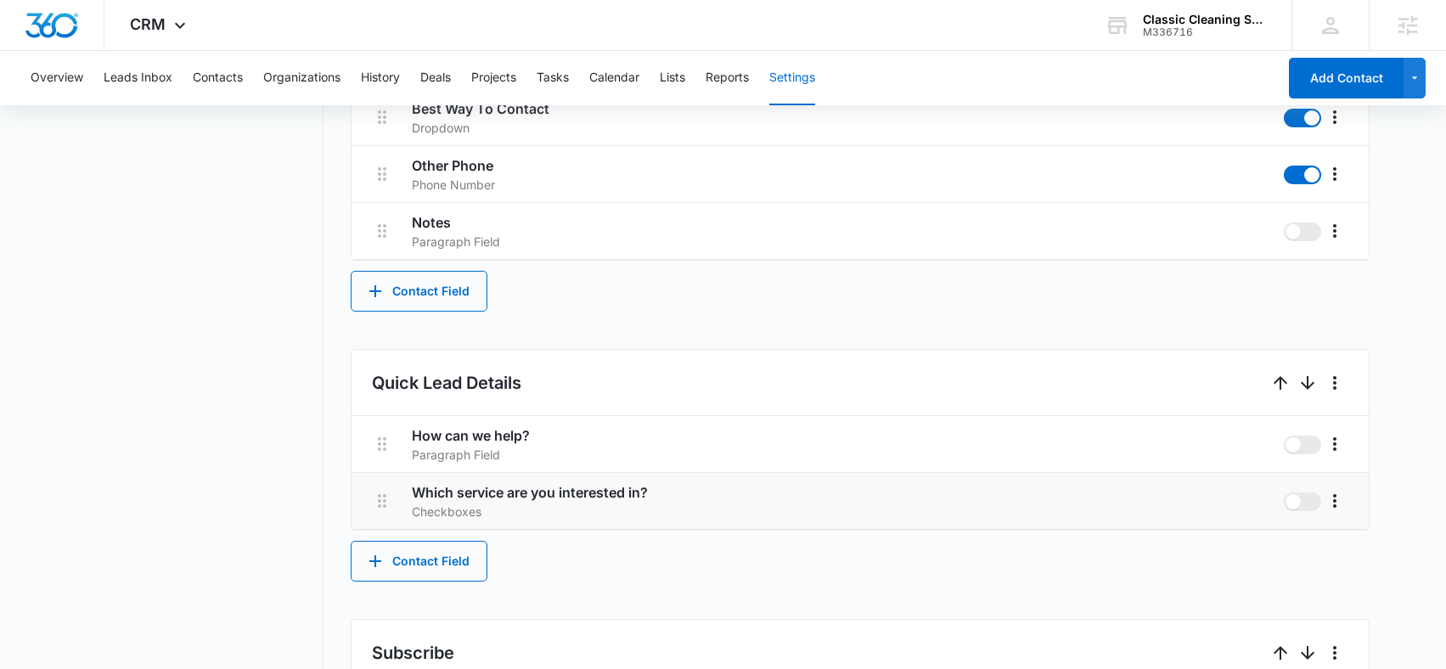
click at [1352, 493] on li "Which service are you interested in? Checkboxes" at bounding box center [859, 501] width 1017 height 57
click at [1346, 497] on button "More" at bounding box center [1334, 500] width 27 height 27
click at [1356, 551] on div "Edit" at bounding box center [1360, 548] width 36 height 12
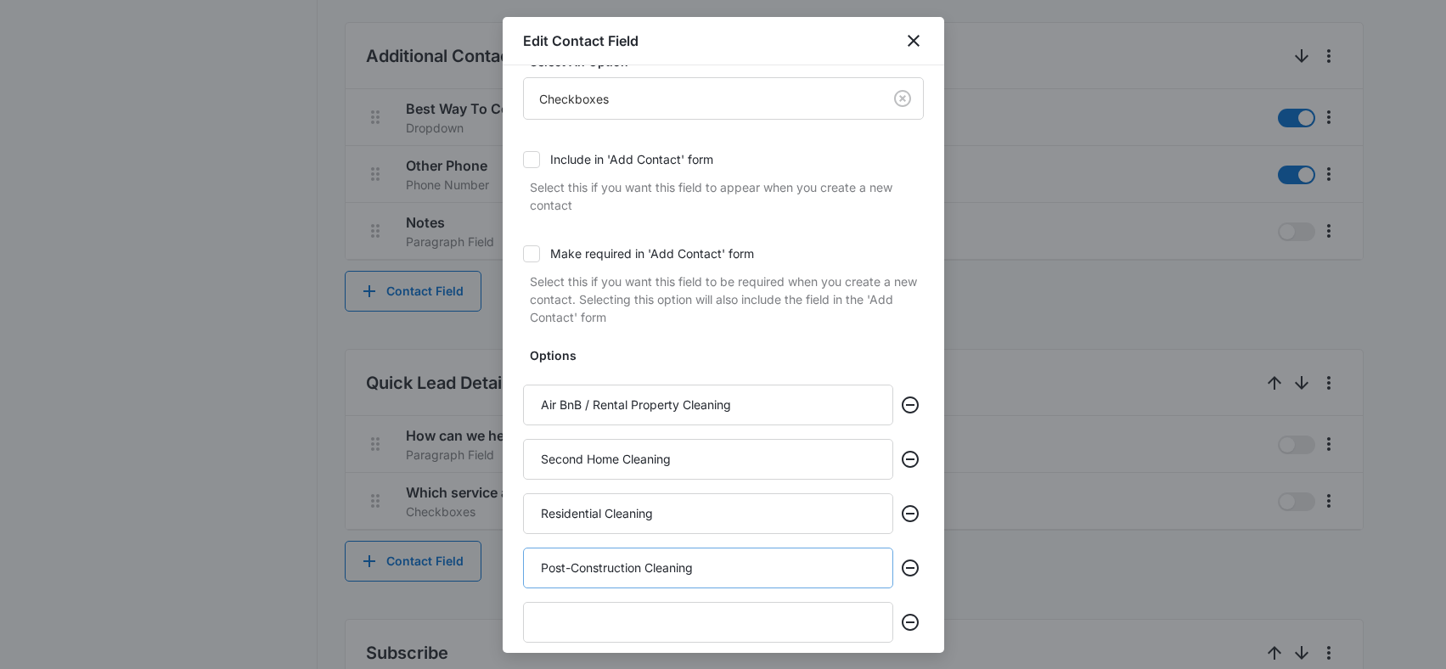
scroll to position [244, 0]
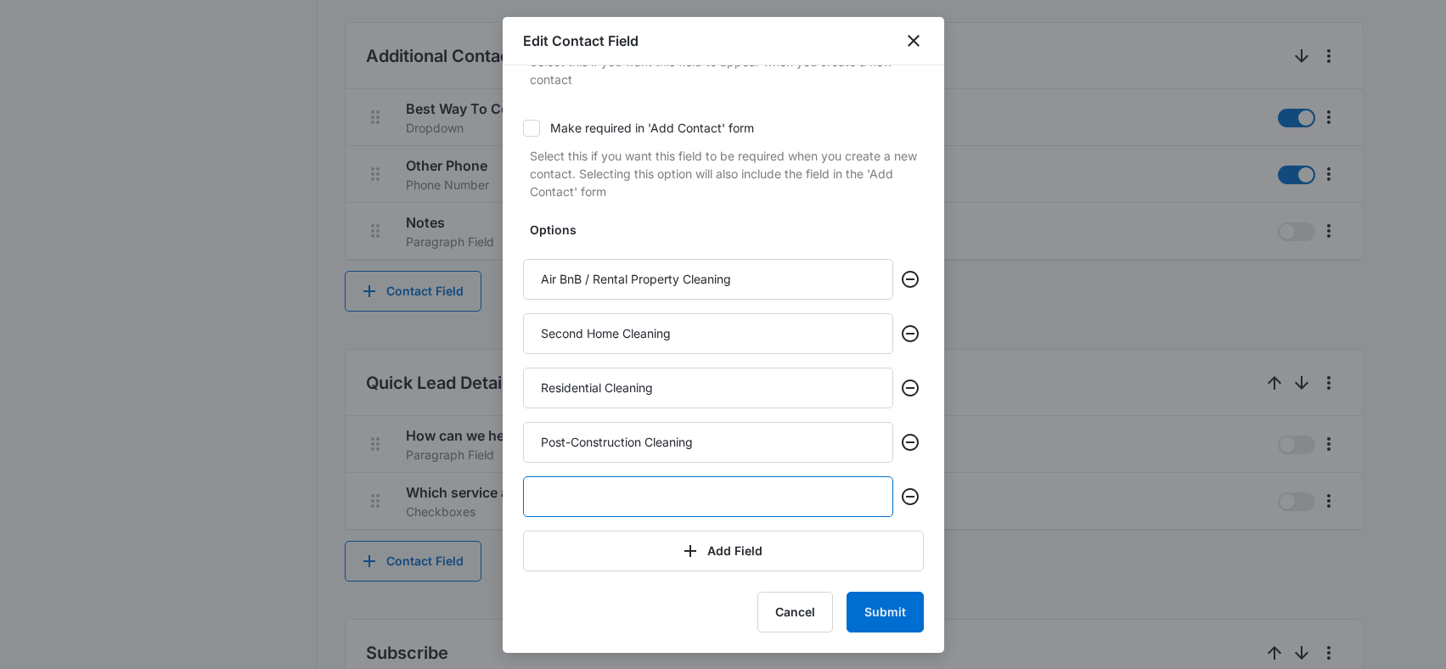
click at [604, 487] on input "text" at bounding box center [708, 496] width 370 height 41
type input "Move Out Cleaning"
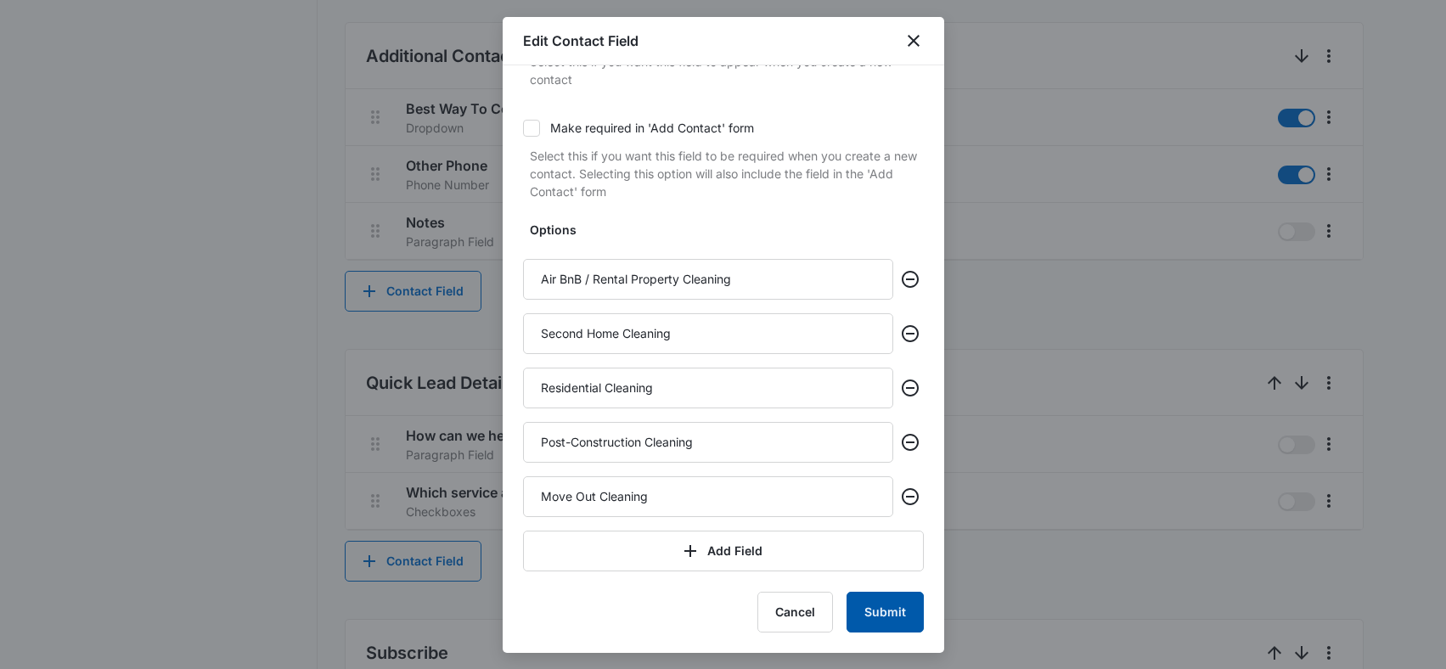
click at [856, 601] on button "Submit" at bounding box center [884, 612] width 77 height 41
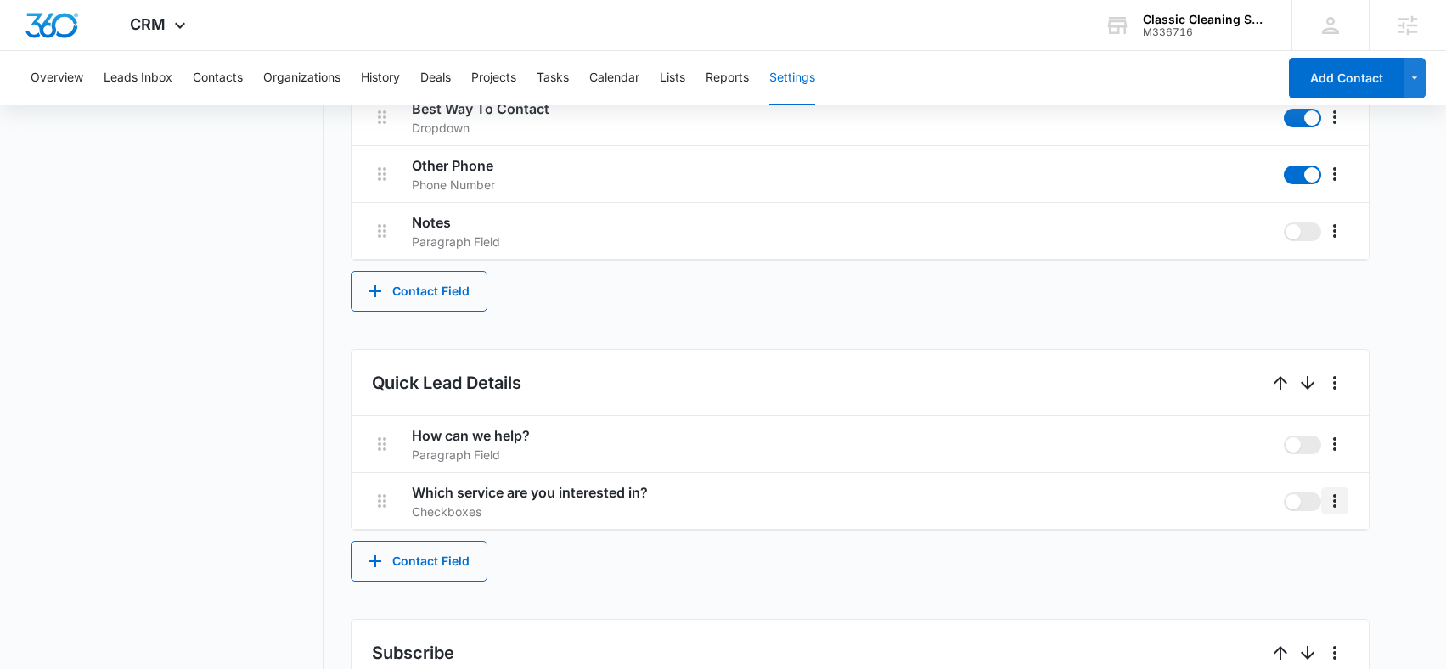
click at [1343, 497] on button "More" at bounding box center [1334, 500] width 27 height 27
click at [1353, 543] on div "Edit" at bounding box center [1360, 548] width 36 height 12
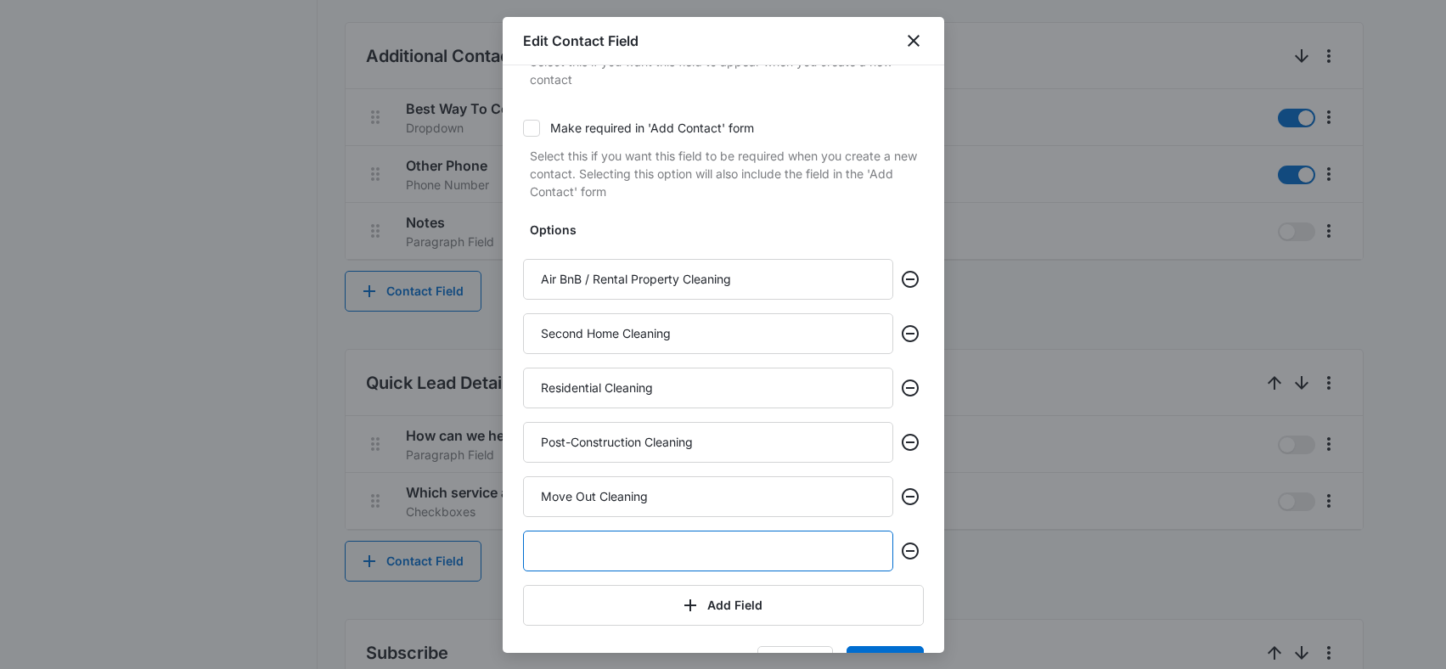
click at [608, 561] on input "text" at bounding box center [708, 551] width 370 height 41
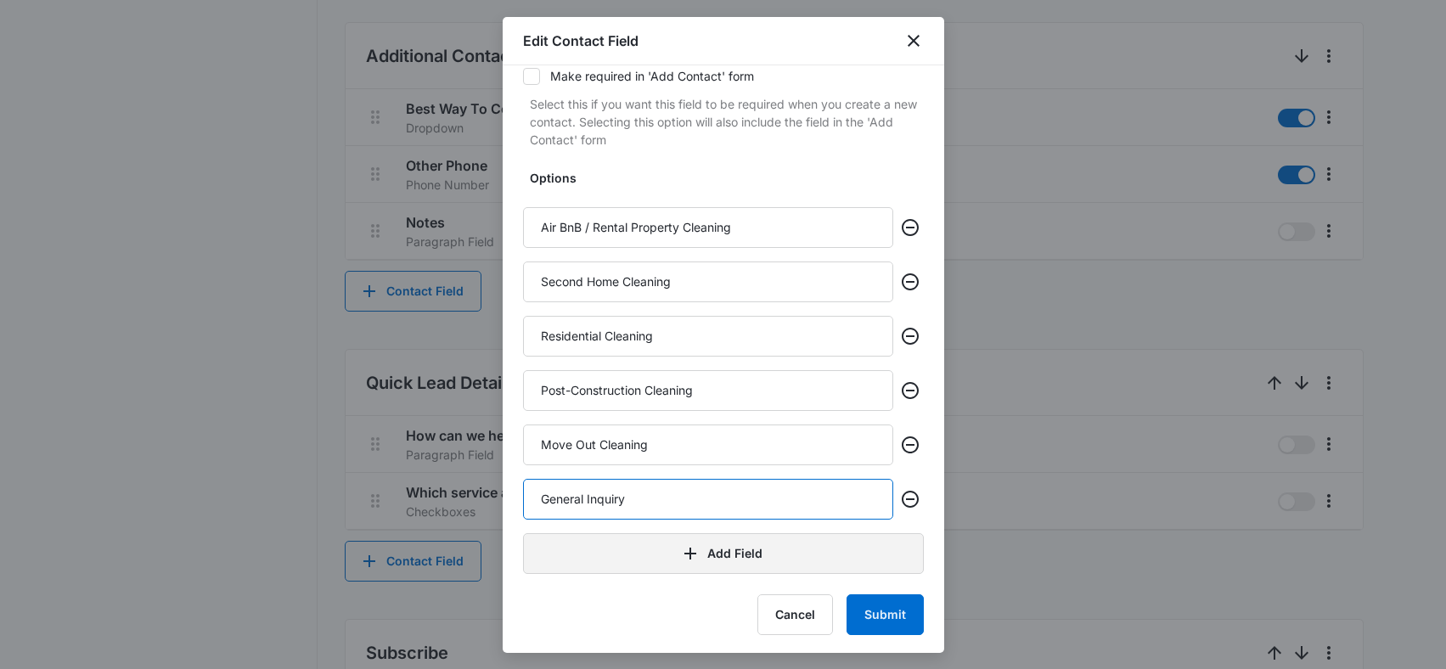
scroll to position [299, 0]
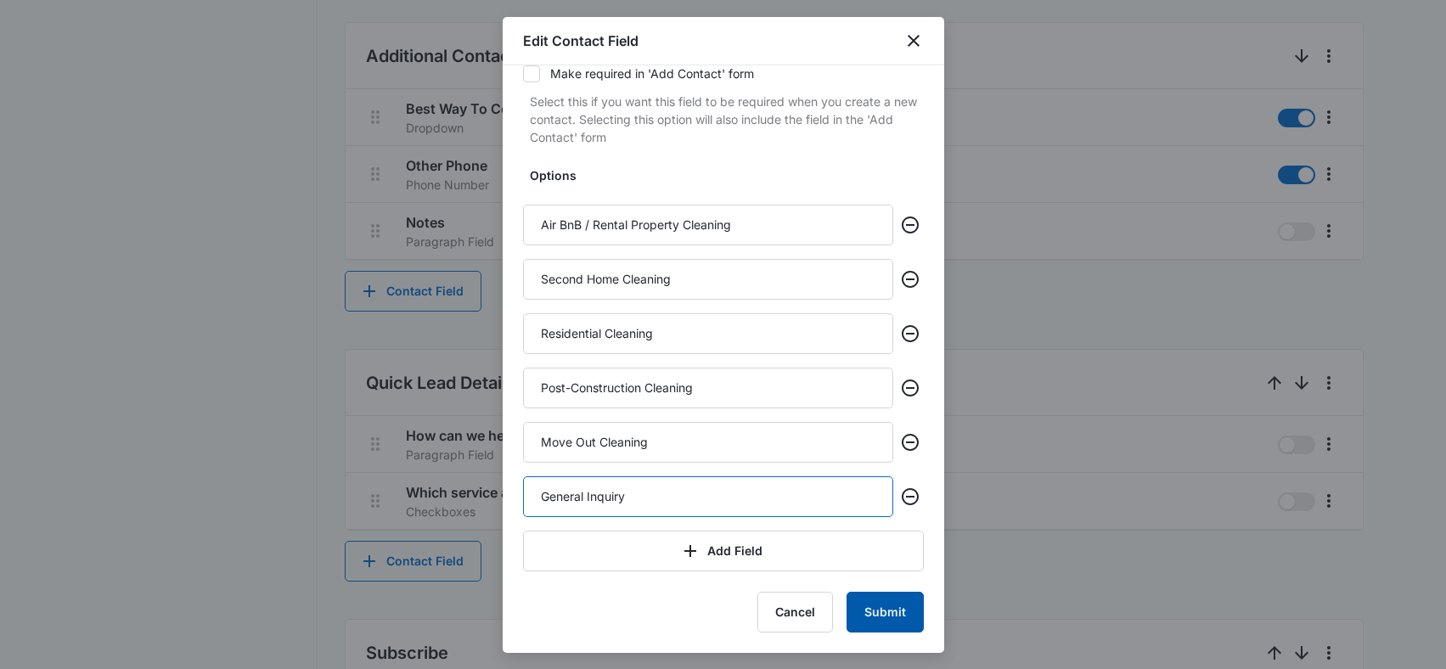
type input "General Inquiry"
click at [862, 622] on button "Submit" at bounding box center [884, 612] width 77 height 41
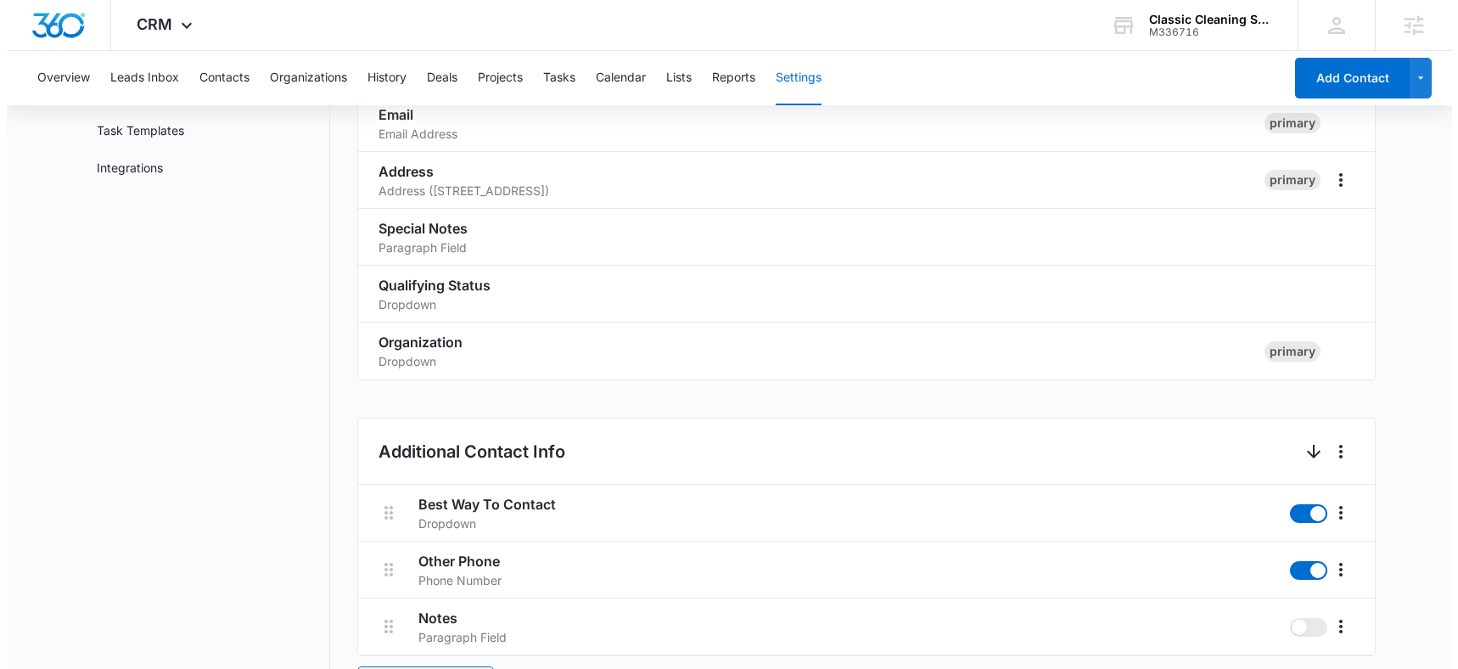
scroll to position [0, 0]
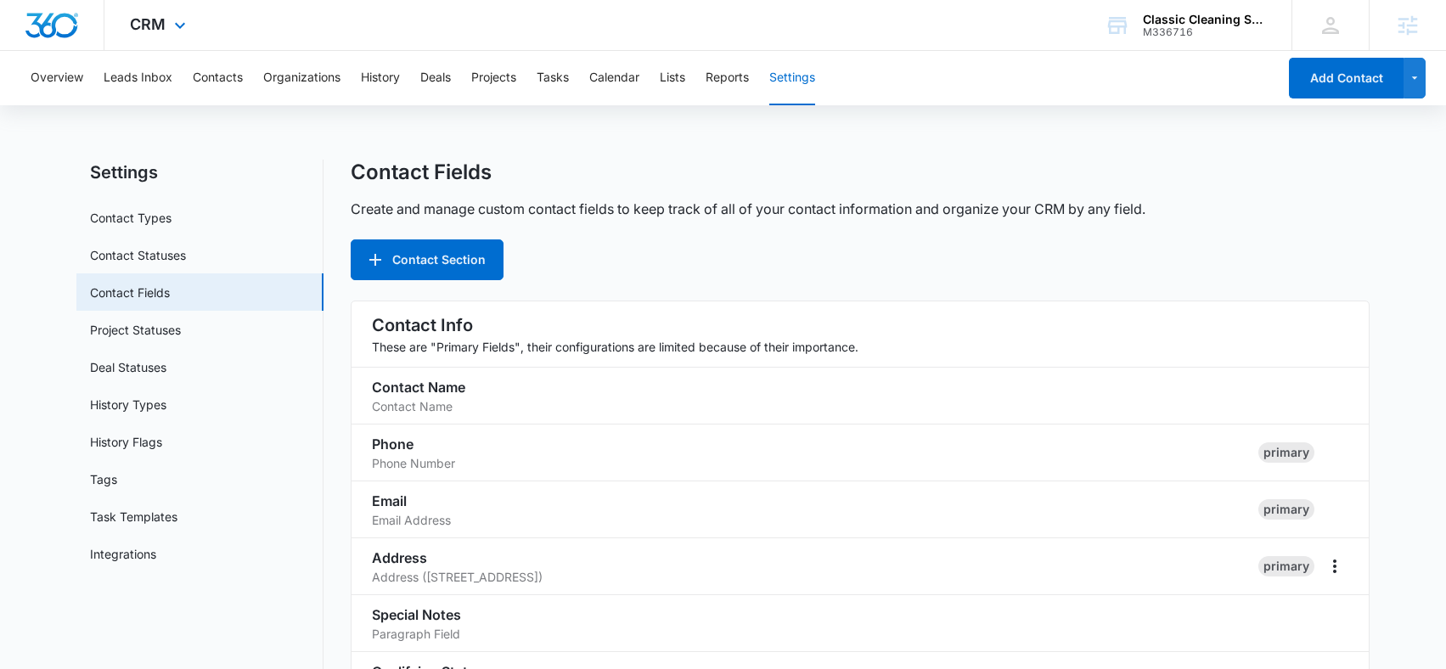
click at [193, 20] on div "CRM Apps Reputation Websites Forms CRM Email Social Content Ads Intelligence Fi…" at bounding box center [159, 25] width 111 height 50
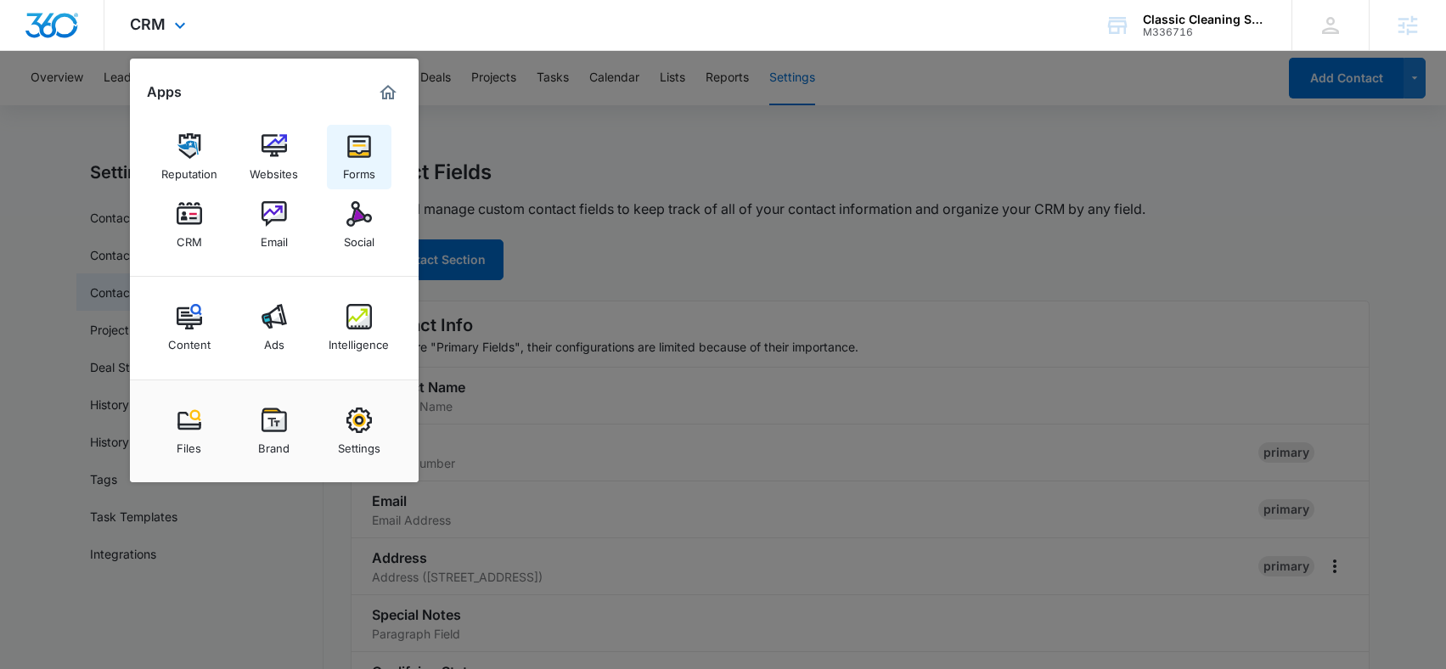
click at [378, 157] on link "Forms" at bounding box center [359, 157] width 65 height 65
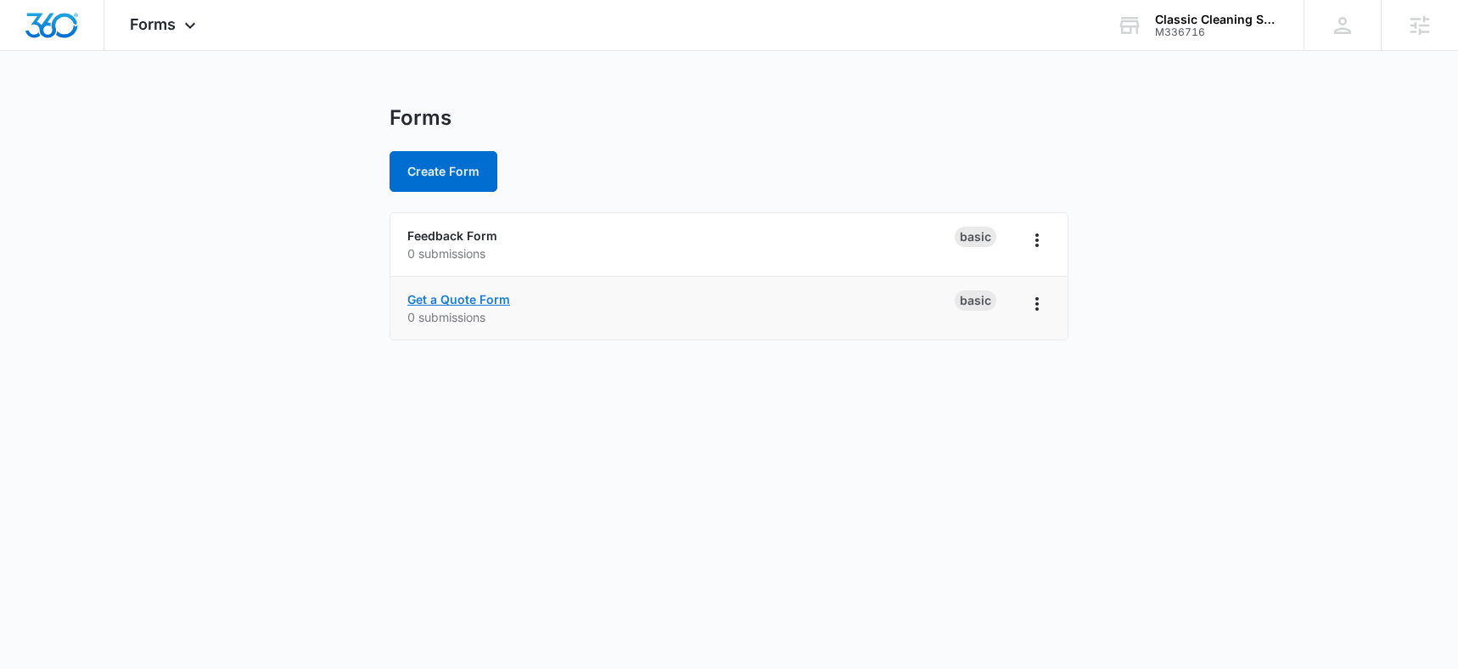
click at [463, 295] on link "Get a Quote Form" at bounding box center [458, 299] width 103 height 14
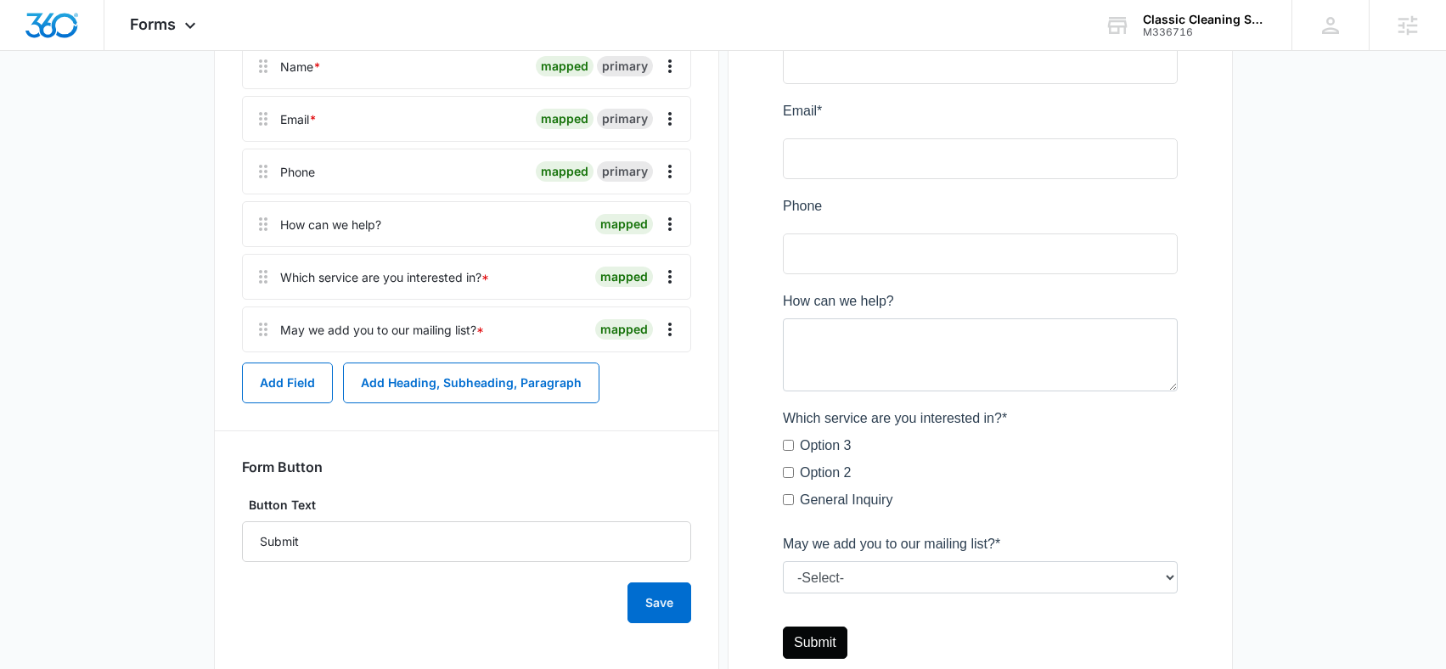
scroll to position [345, 0]
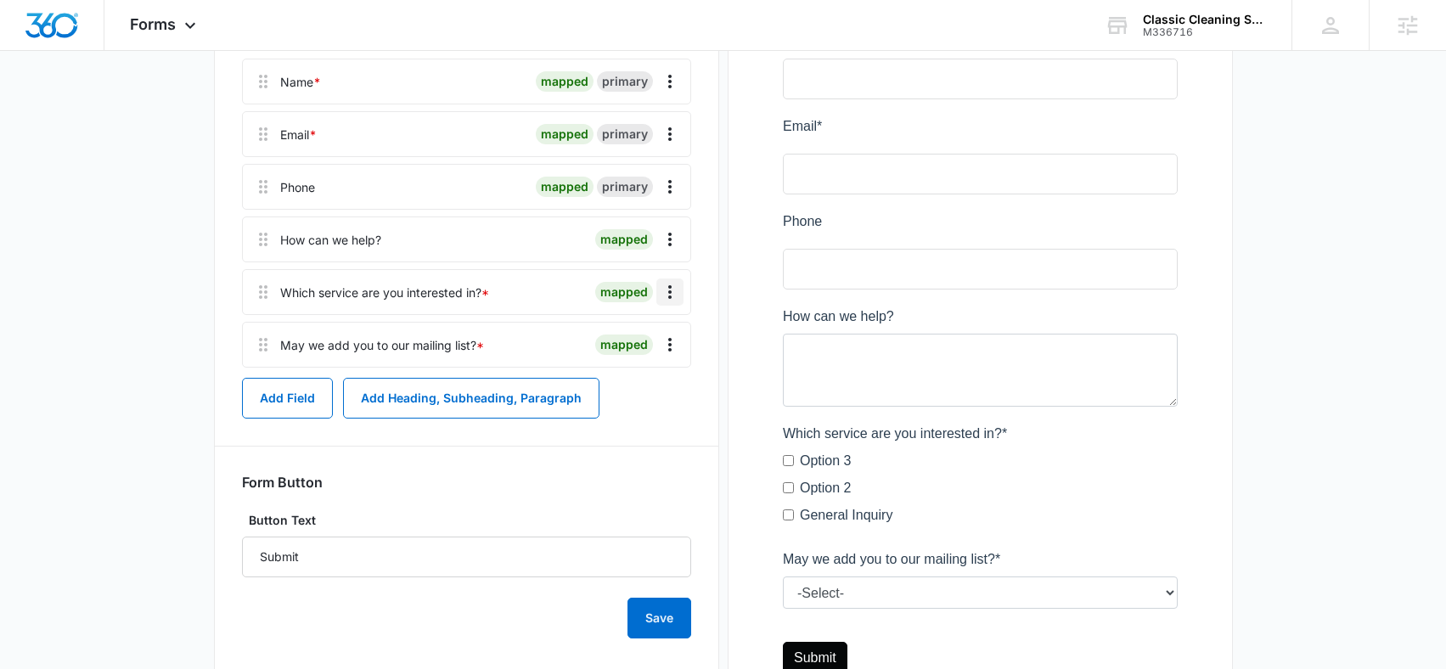
click at [671, 295] on icon "Overflow Menu" at bounding box center [670, 292] width 20 height 20
click at [641, 340] on div "Edit" at bounding box center [624, 340] width 36 height 12
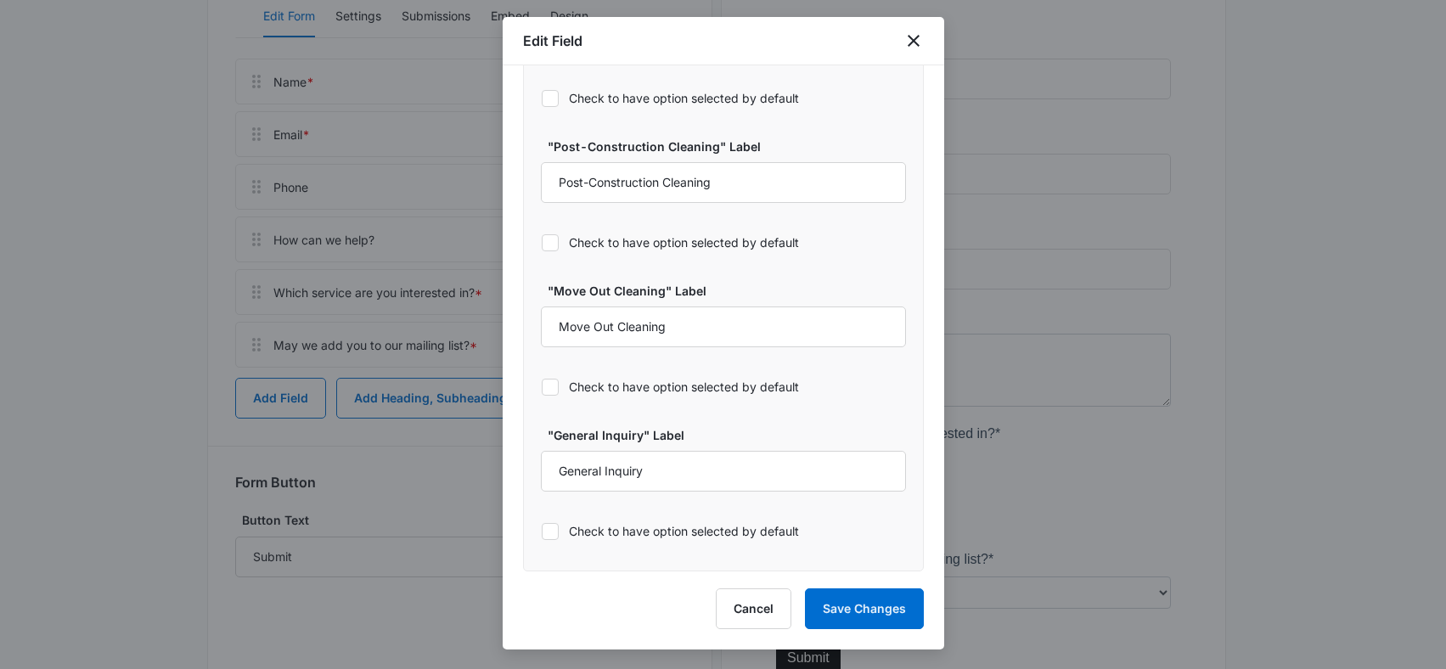
scroll to position [464, 0]
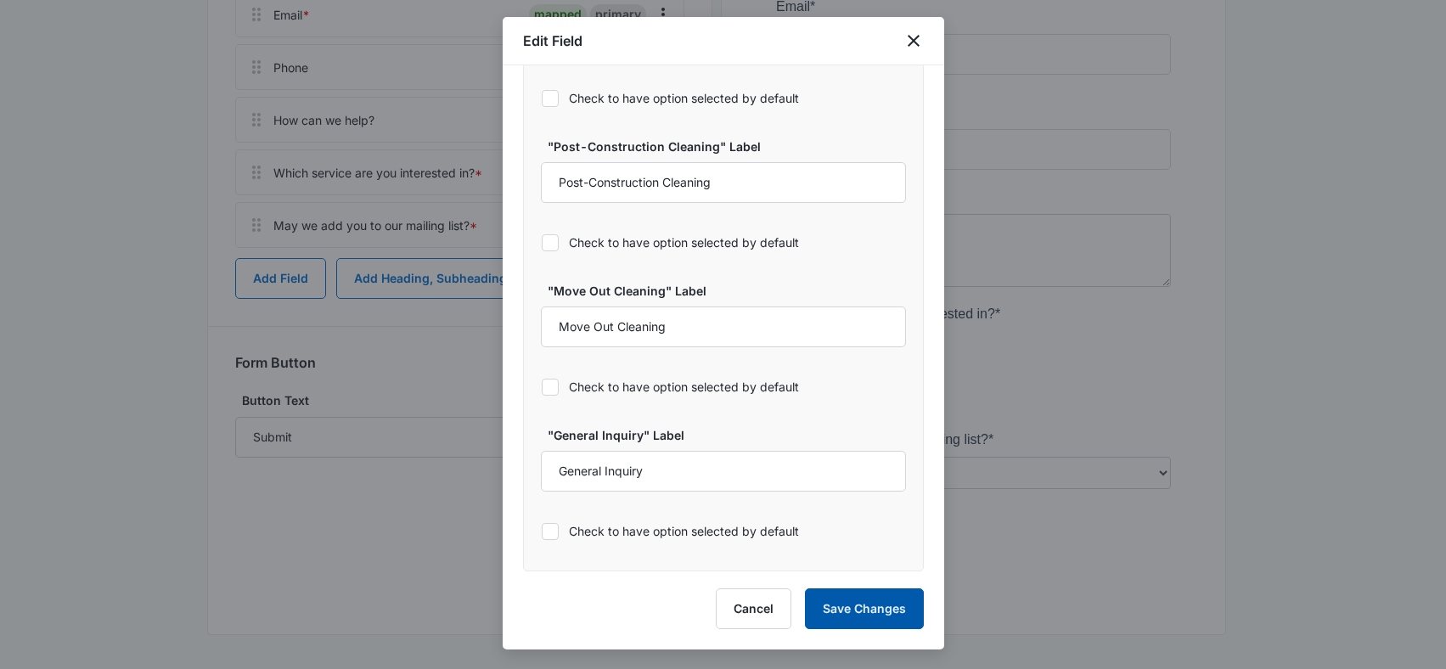
click at [858, 606] on button "Save Changes" at bounding box center [864, 608] width 119 height 41
select select "350"
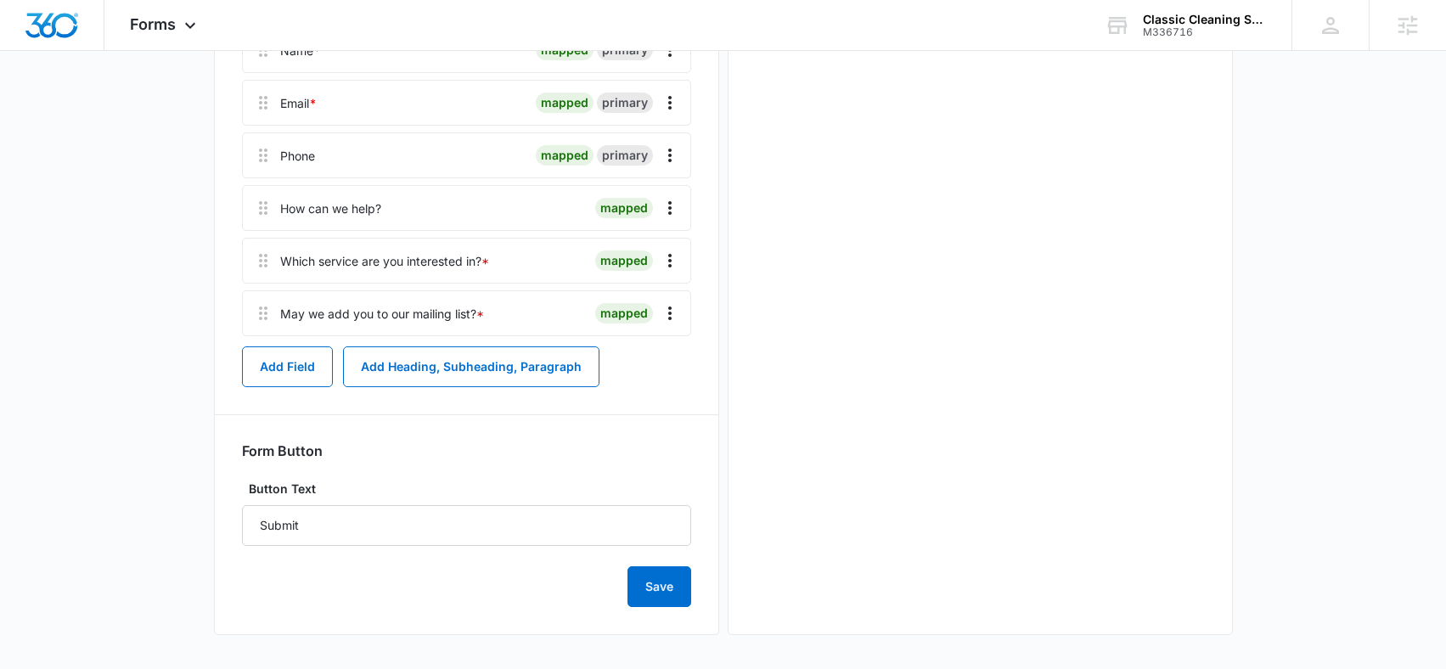
scroll to position [0, 0]
